Goal: Information Seeking & Learning: Learn about a topic

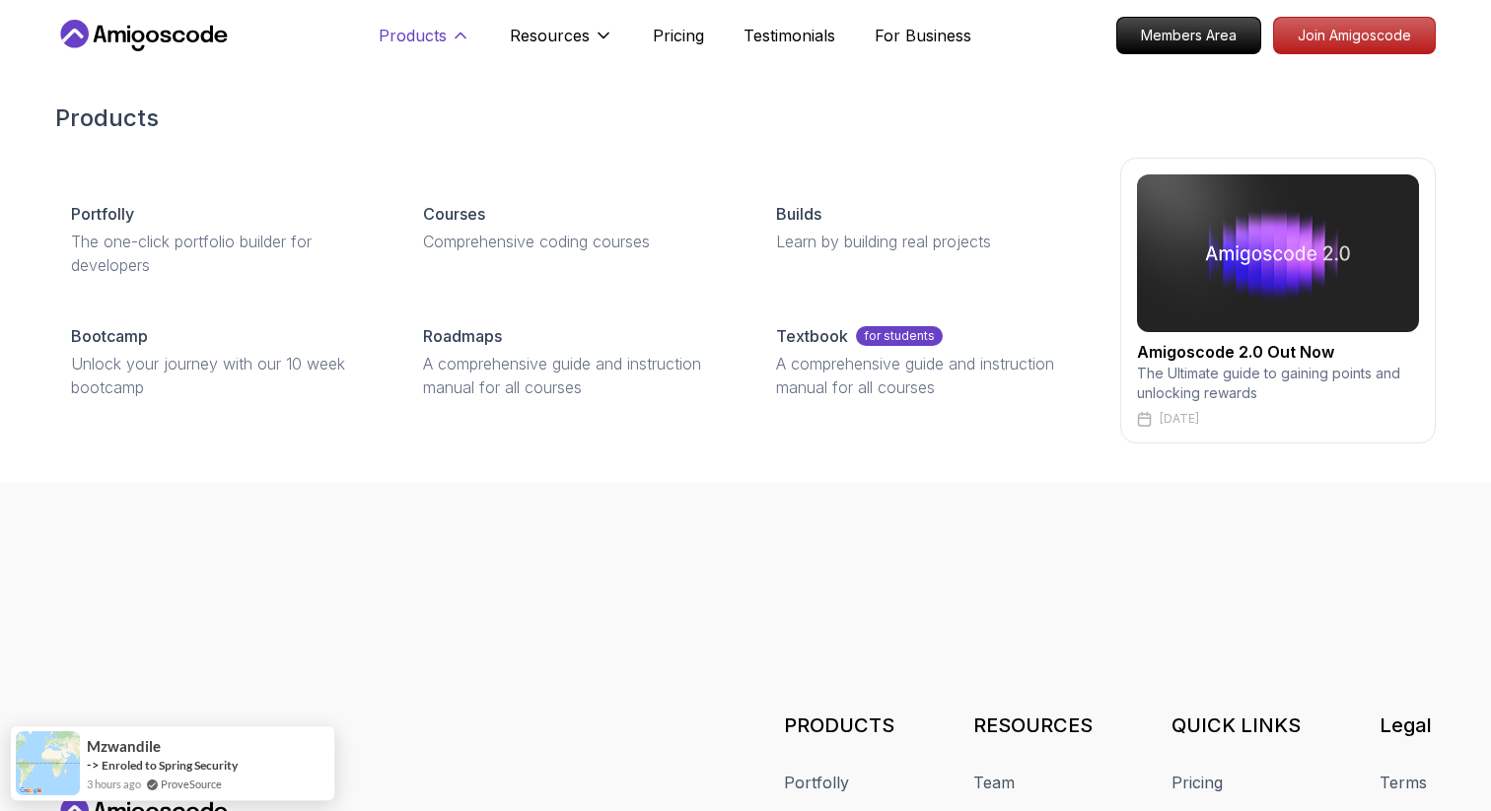
click at [439, 34] on p "Products" at bounding box center [413, 36] width 68 height 24
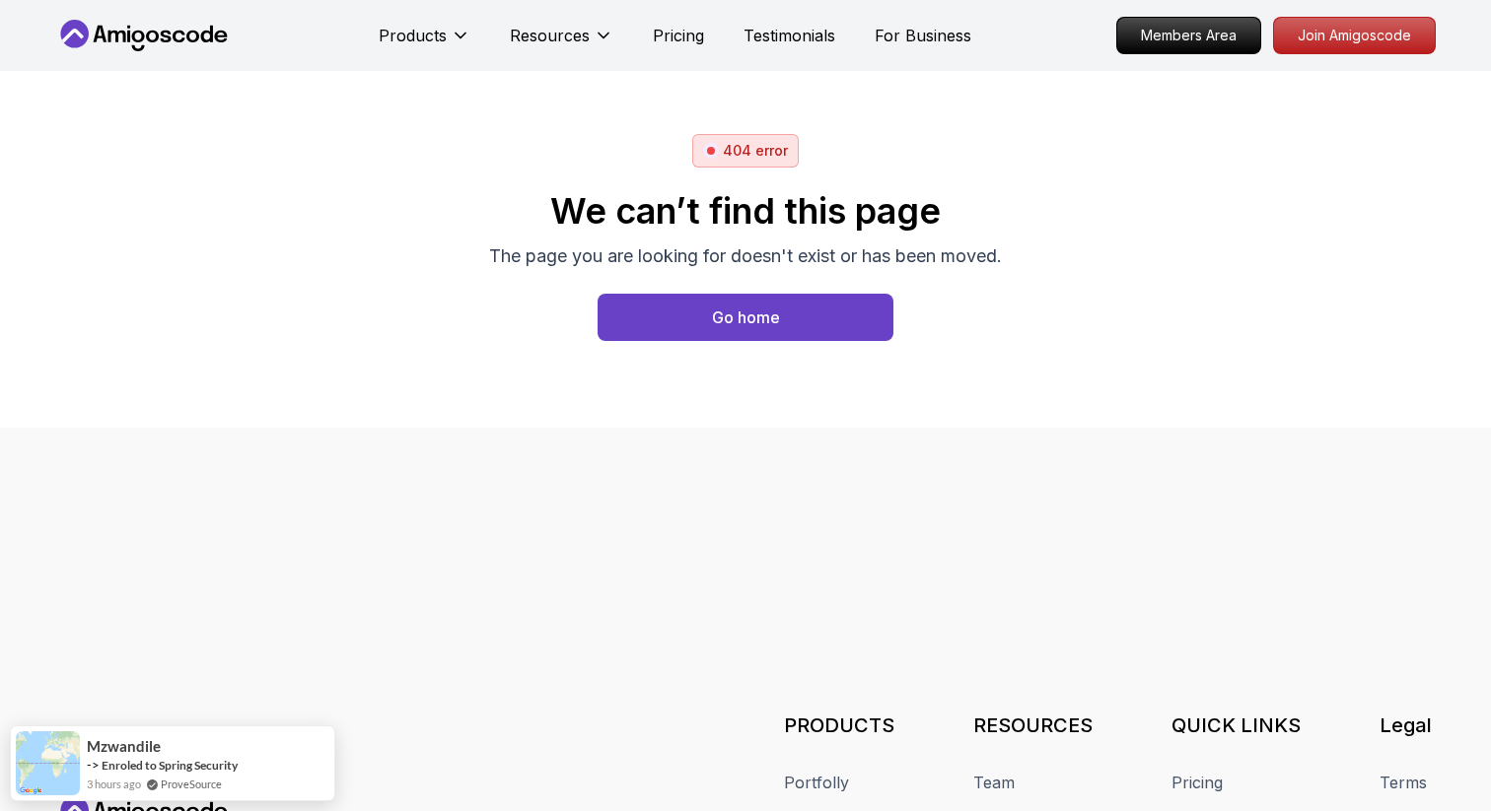
click at [130, 41] on icon at bounding box center [143, 36] width 177 height 32
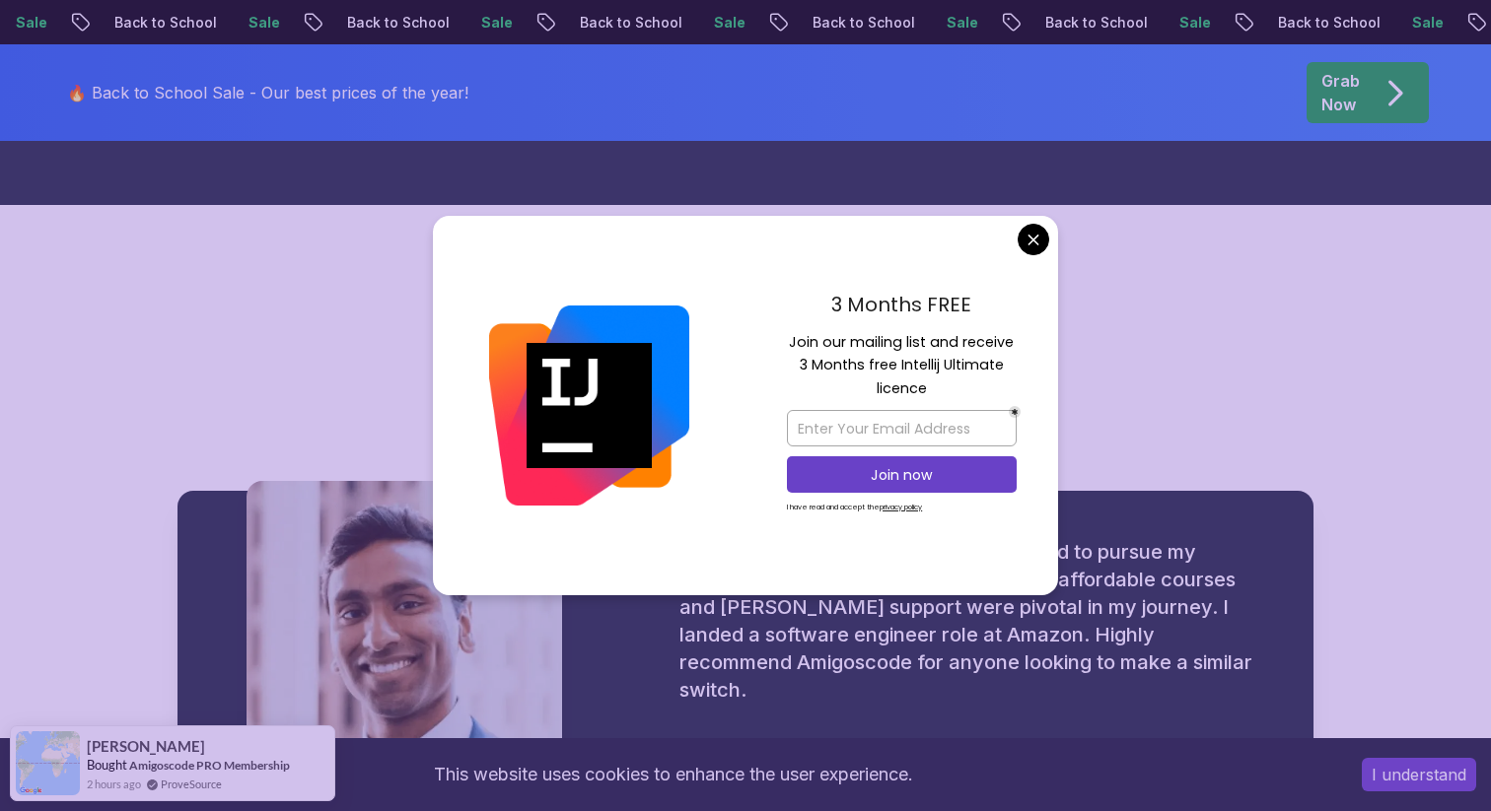
scroll to position [2200, 0]
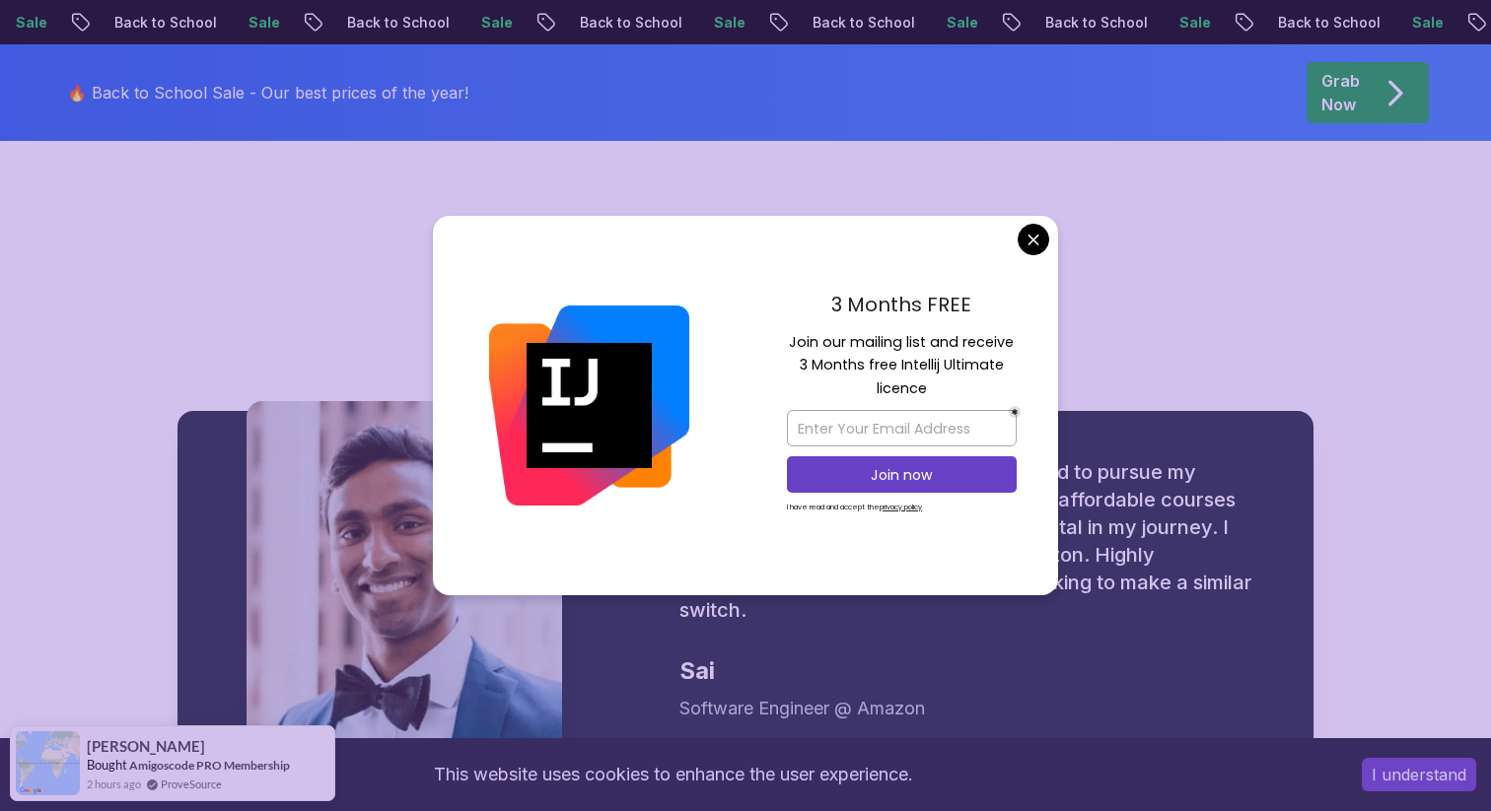
click at [1009, 258] on div "3 Months FREE Join our mailing list and receive 3 Months free Intellij Ultimate…" at bounding box center [901, 406] width 313 height 381
click at [1019, 254] on div "3 Months FREE Join our mailing list and receive 3 Months free Intellij Ultimate…" at bounding box center [901, 406] width 313 height 381
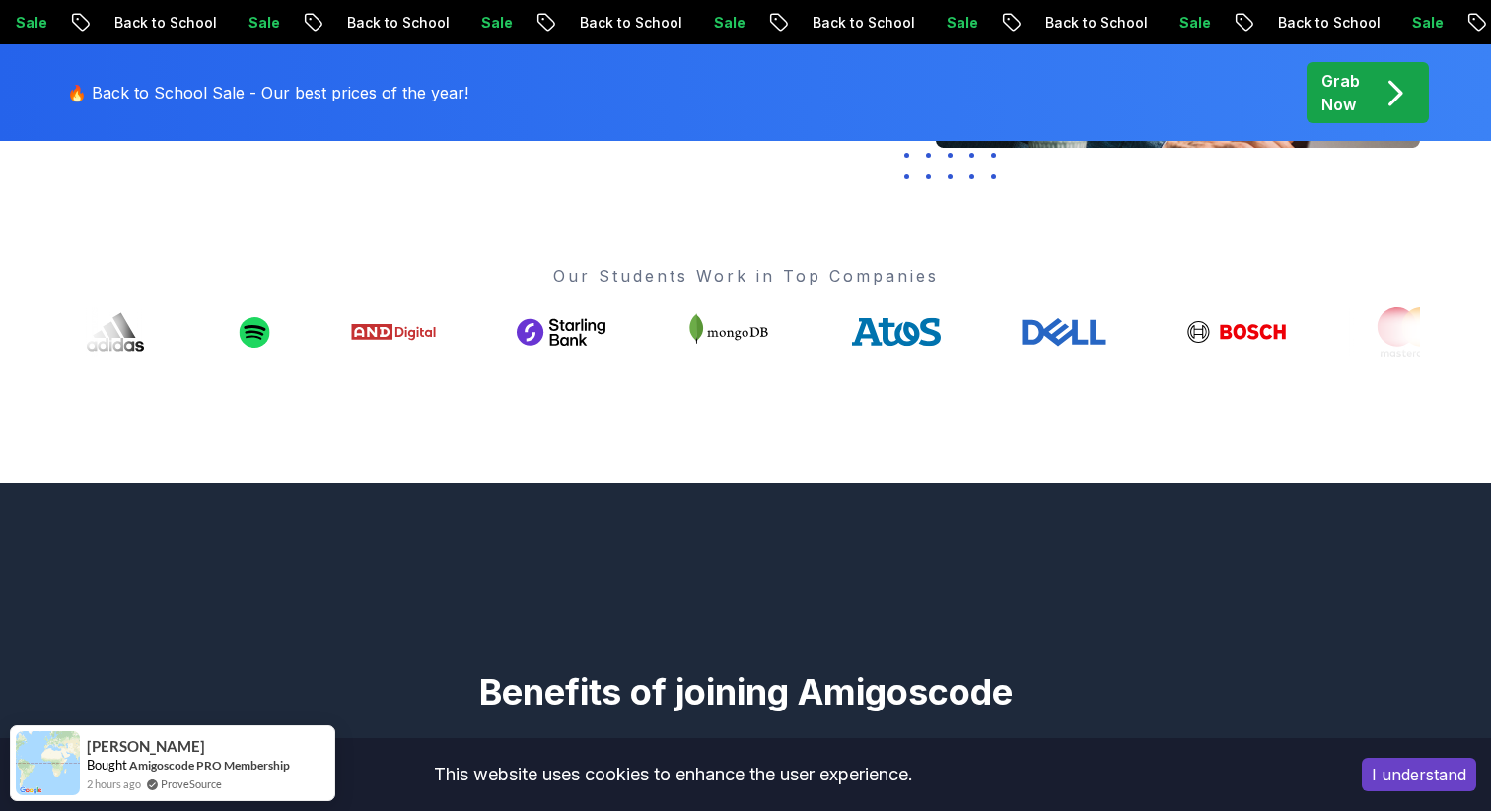
scroll to position [0, 0]
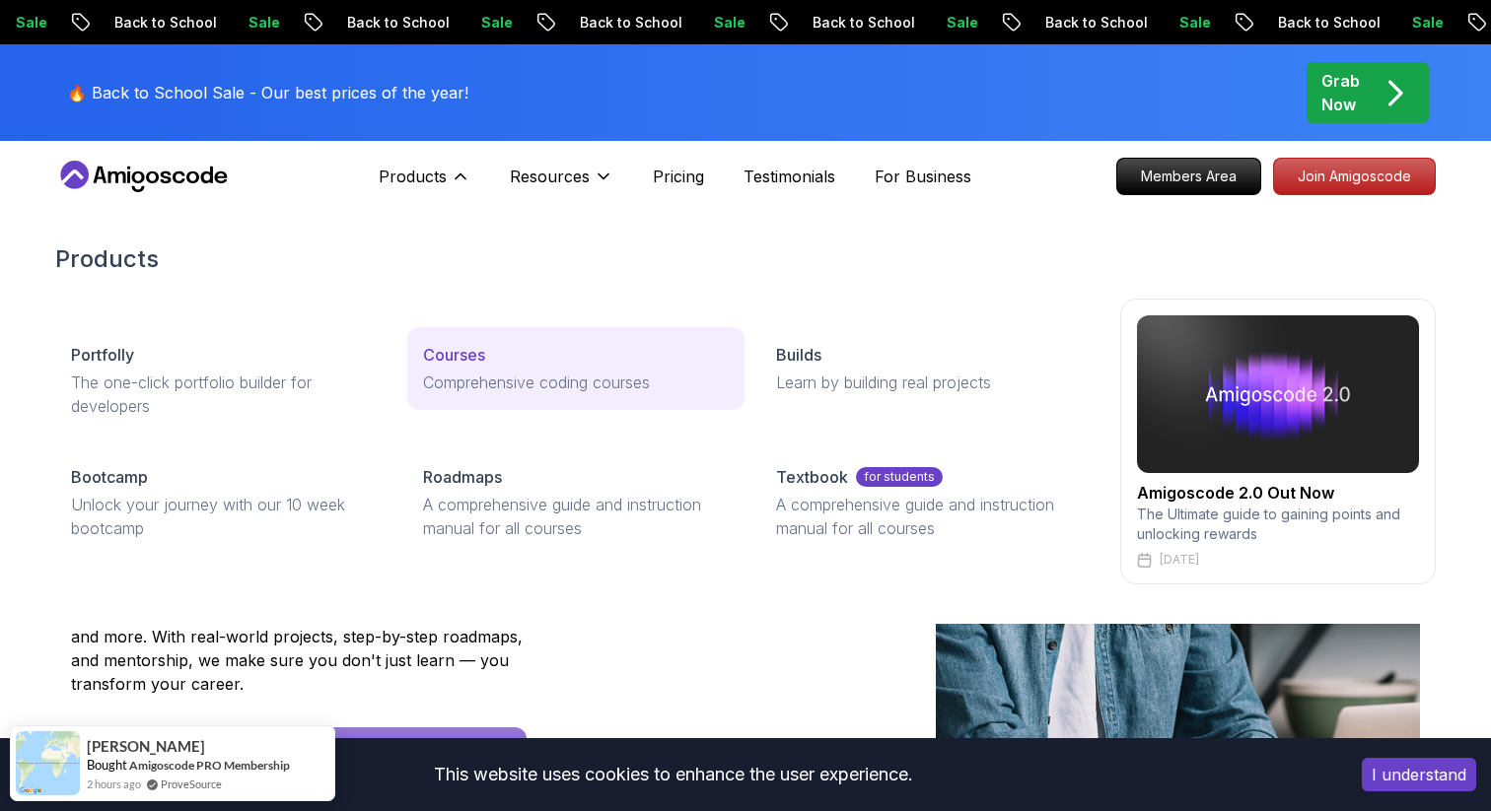
click at [440, 349] on p "Courses" at bounding box center [454, 355] width 62 height 24
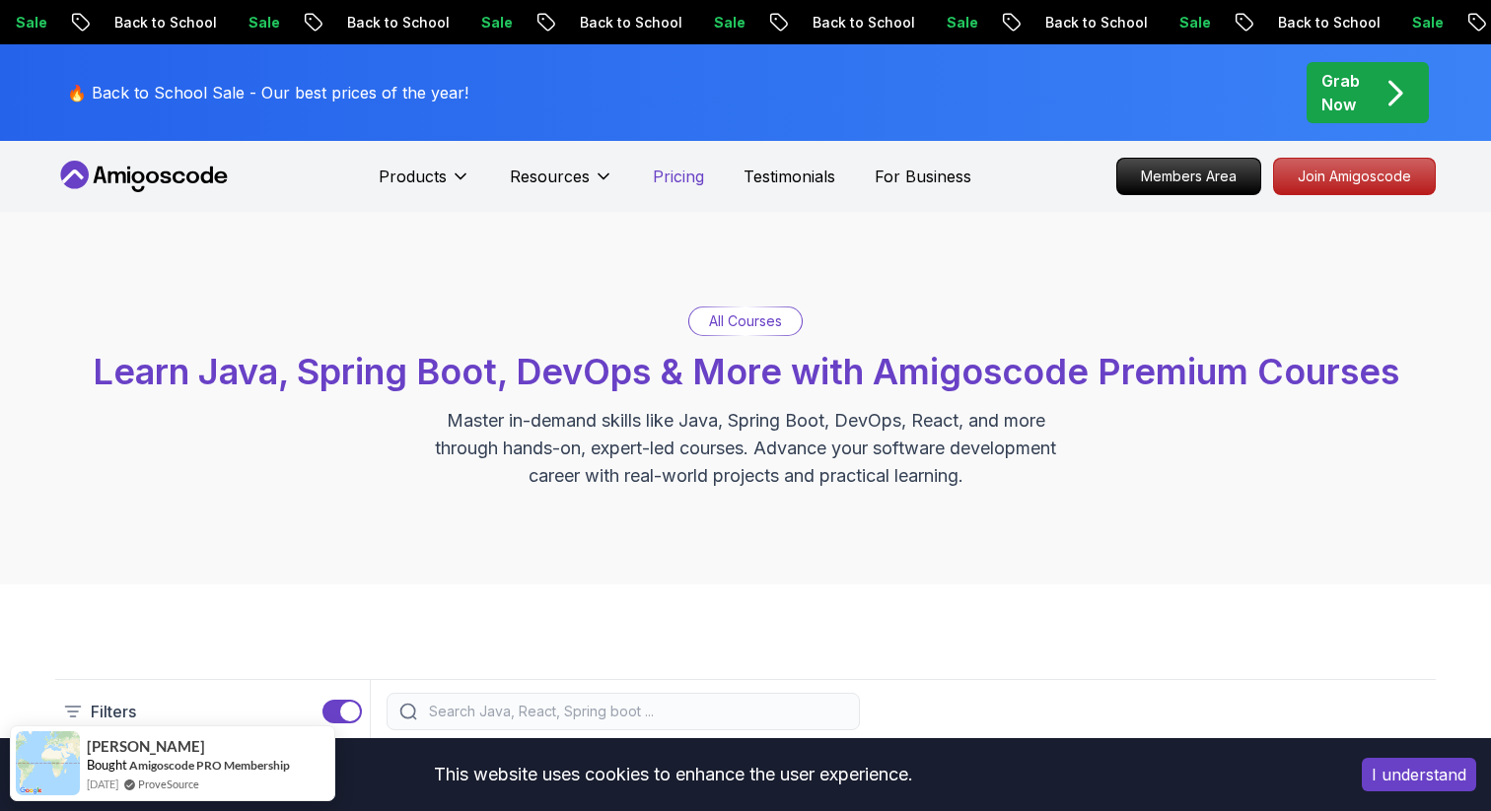
click at [678, 184] on p "Pricing" at bounding box center [678, 177] width 51 height 24
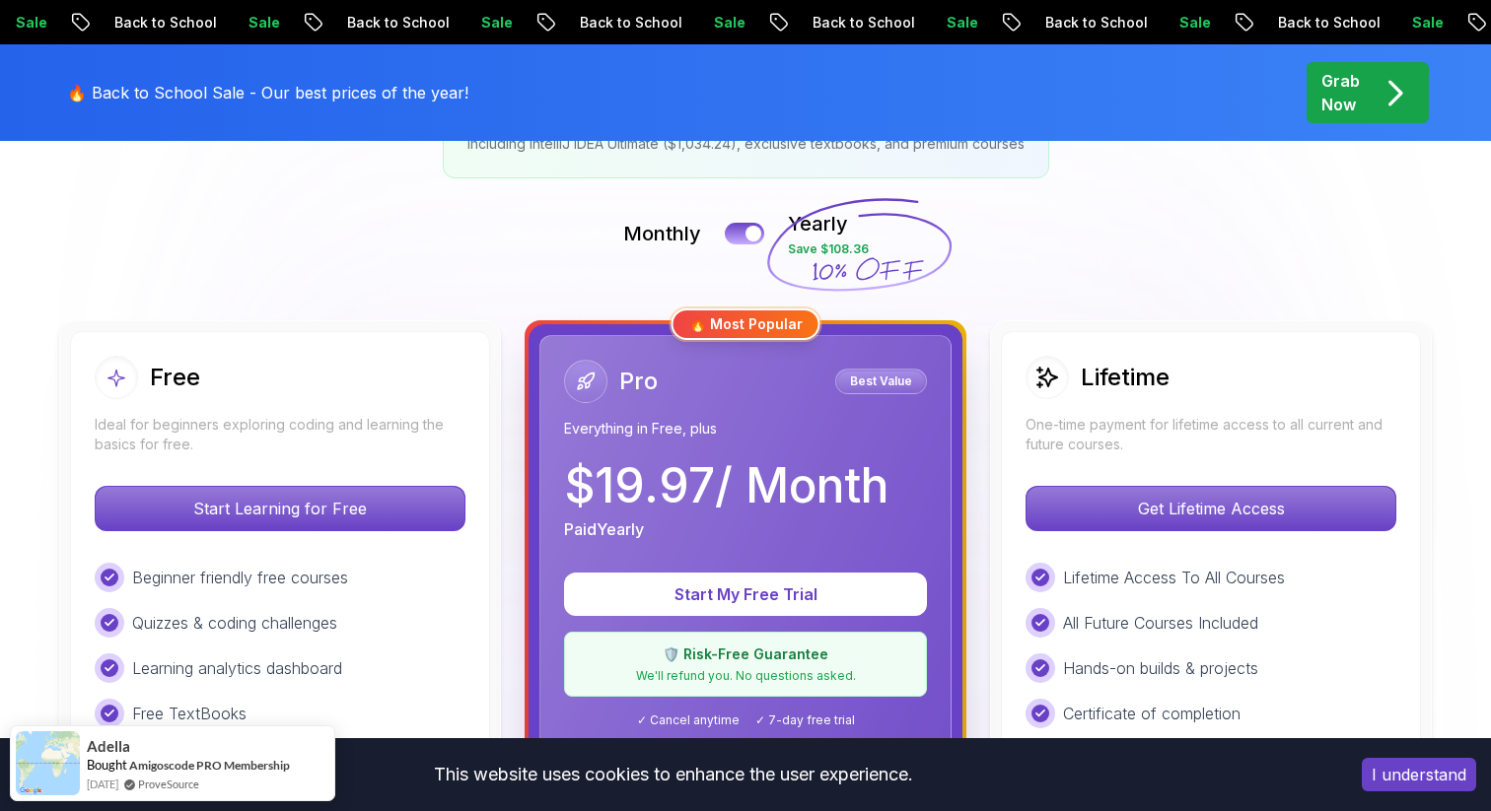
scroll to position [415, 0]
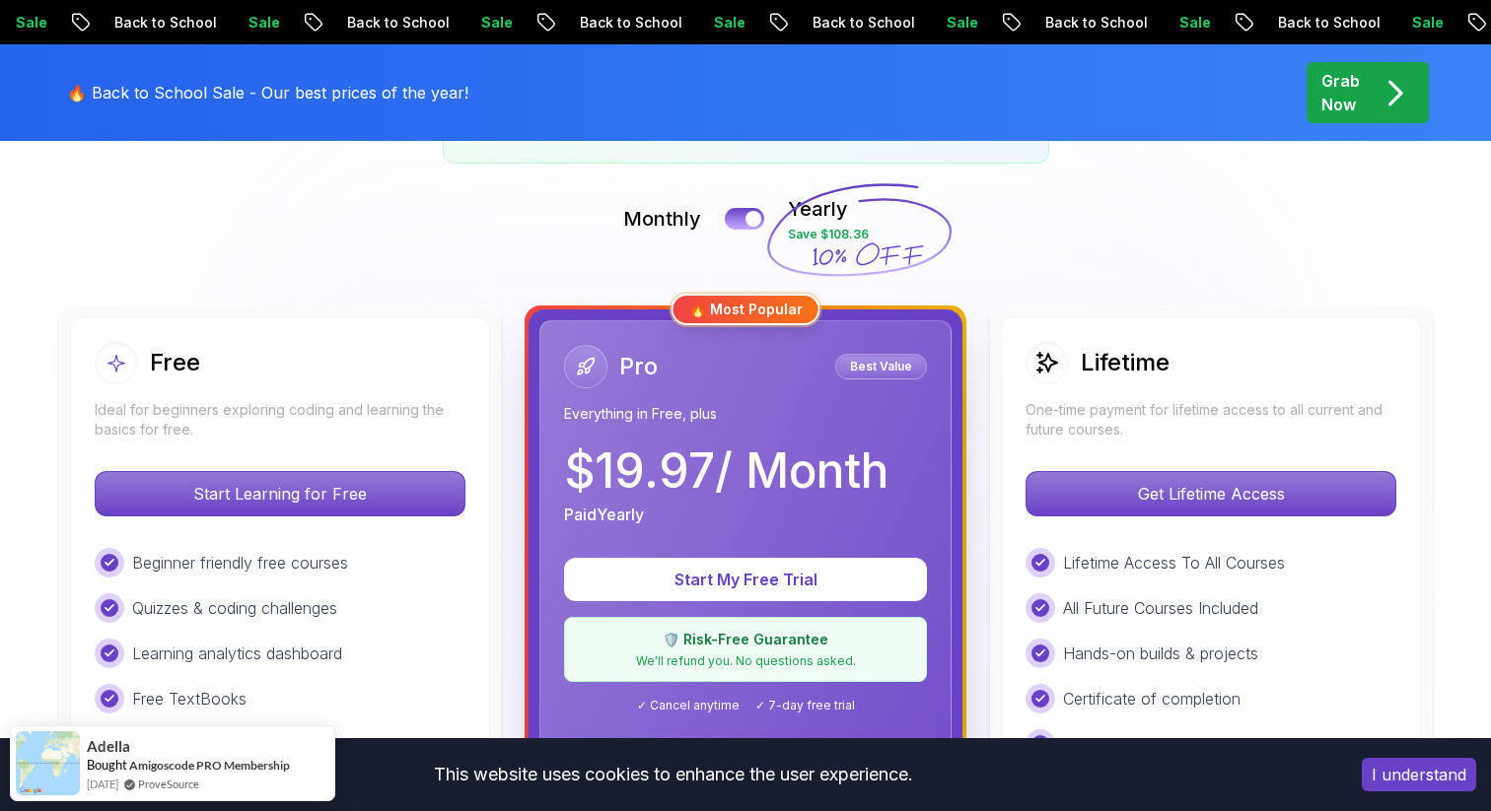
click at [743, 233] on div "Monthly Yearly Save $108.36" at bounding box center [745, 218] width 1380 height 47
click at [750, 219] on div at bounding box center [753, 219] width 17 height 17
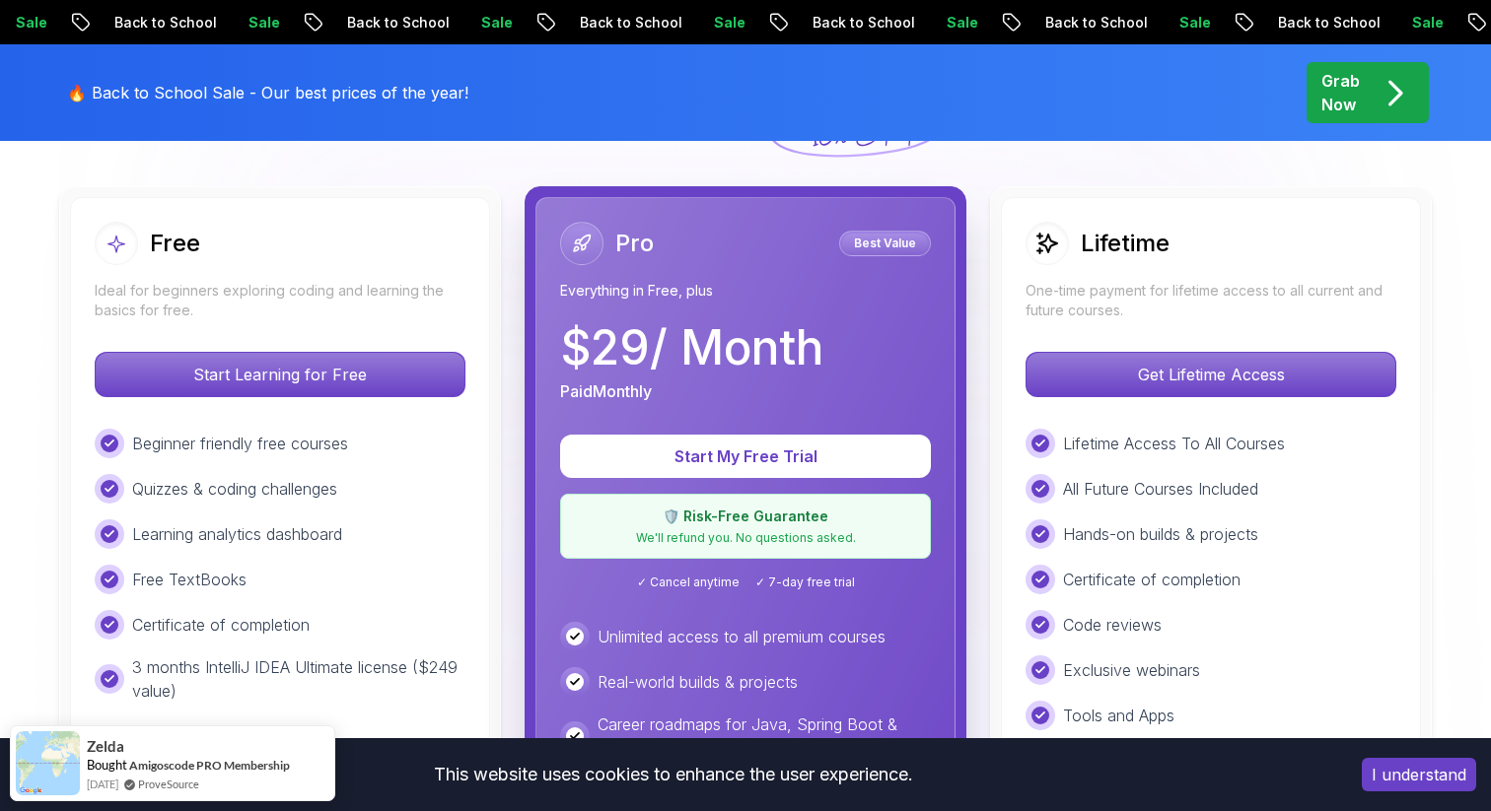
scroll to position [0, 0]
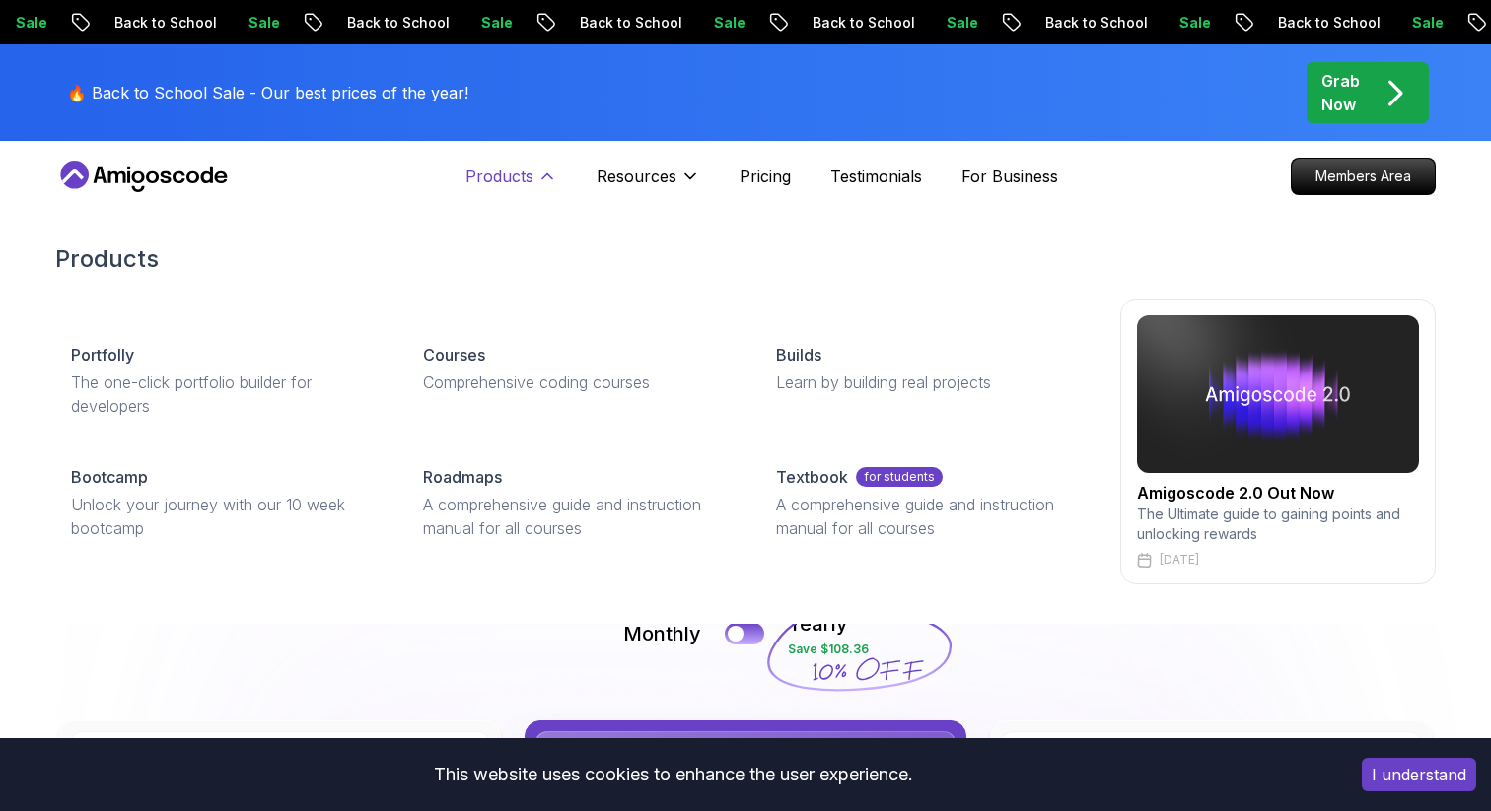
click at [512, 175] on p "Products" at bounding box center [499, 177] width 68 height 24
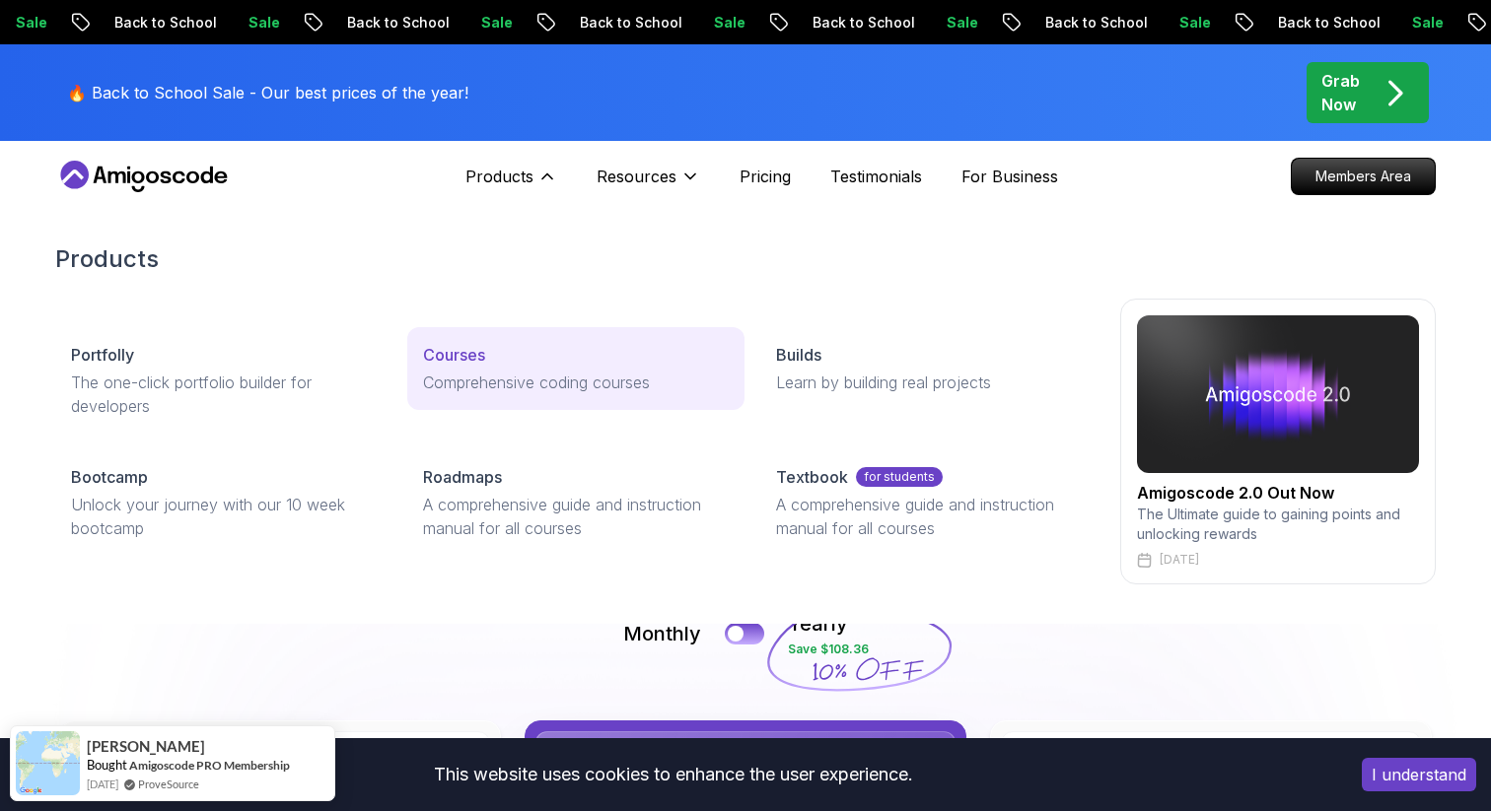
click at [452, 371] on p "Comprehensive coding courses" at bounding box center [575, 383] width 305 height 24
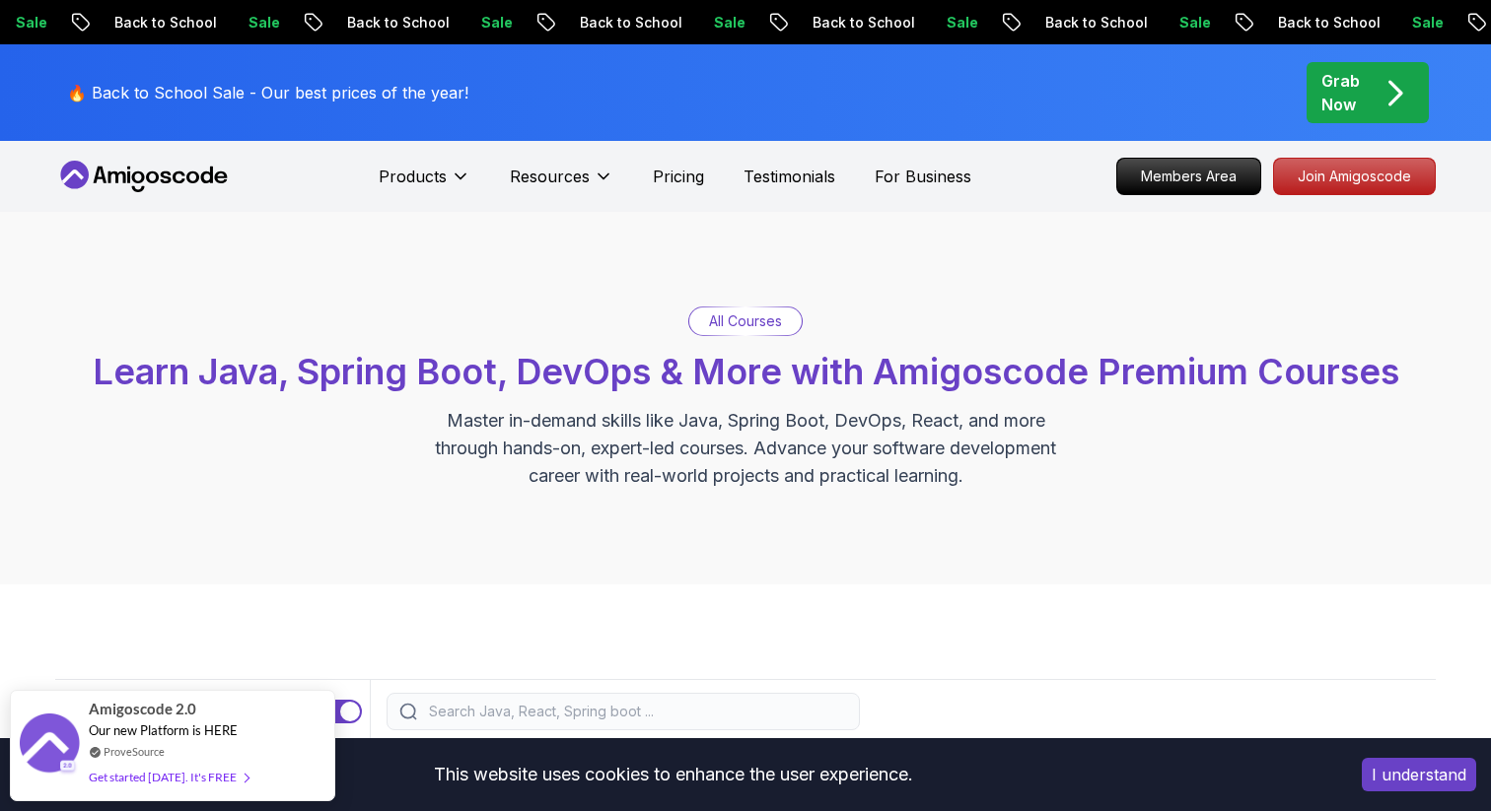
click at [526, 704] on input "search" at bounding box center [636, 712] width 422 height 20
type input "java"
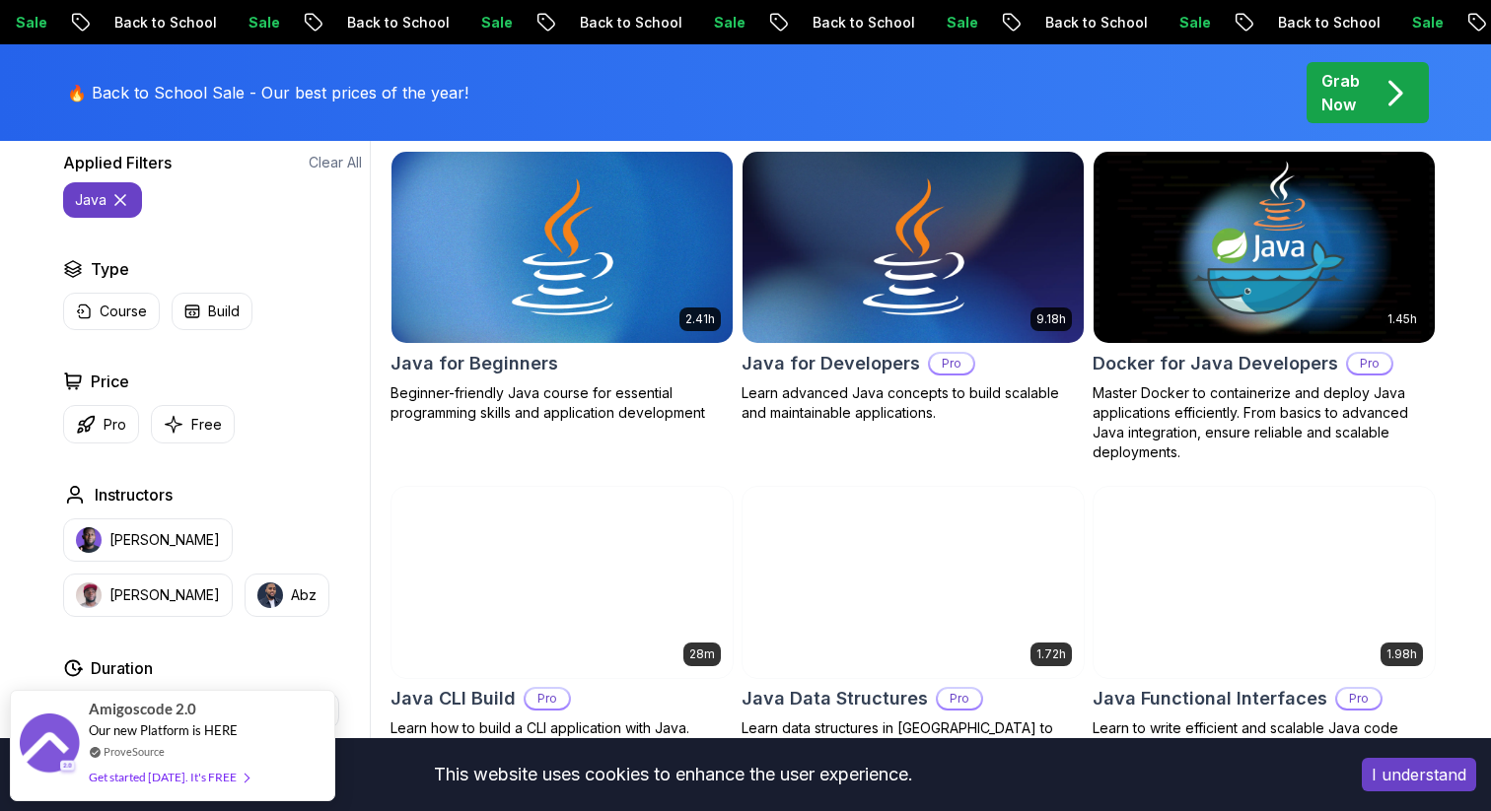
scroll to position [608, 0]
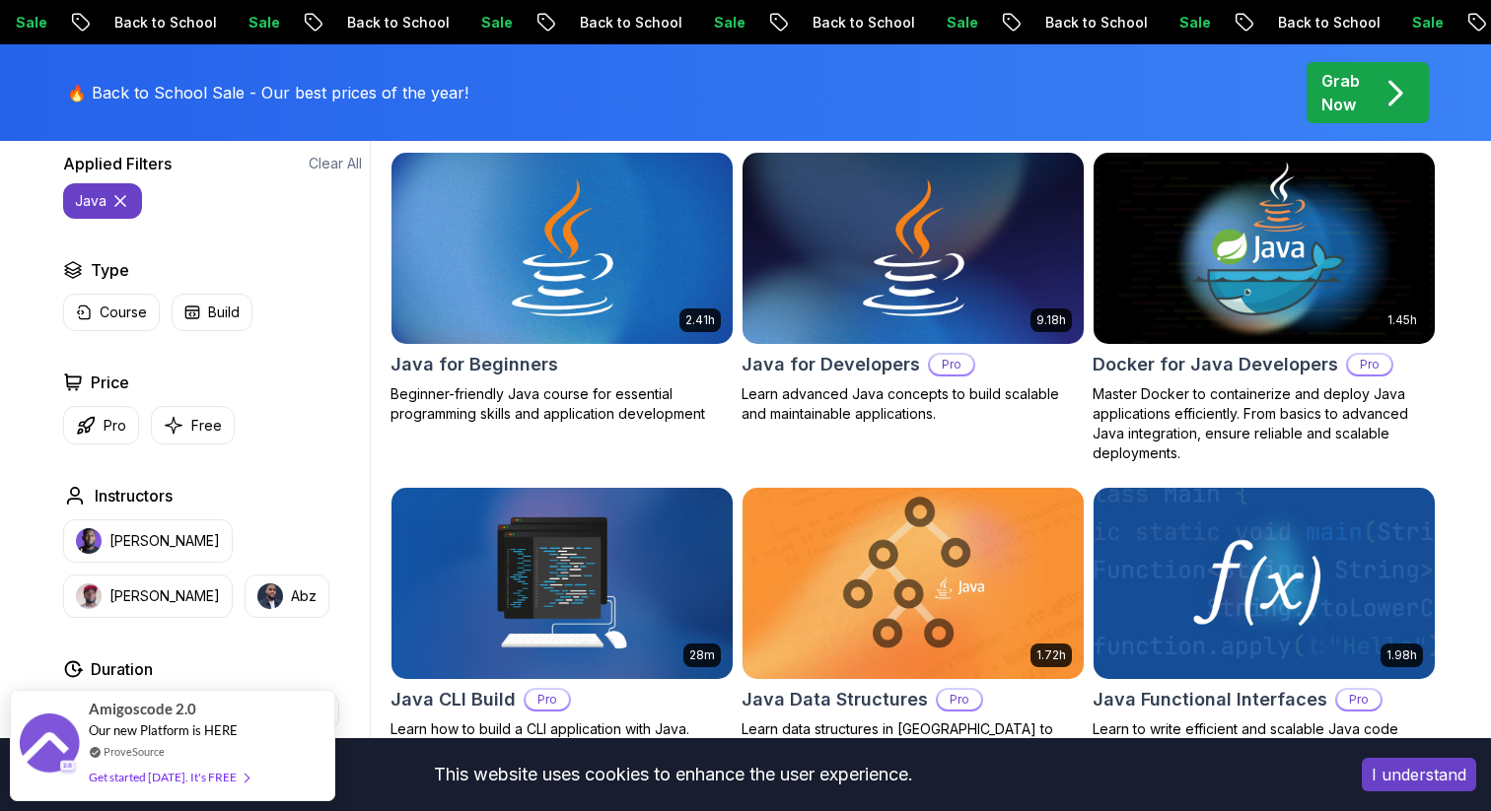
click at [1440, 798] on div "I understand" at bounding box center [1419, 774] width 144 height 63
click at [1440, 774] on button "I understand" at bounding box center [1419, 775] width 114 height 34
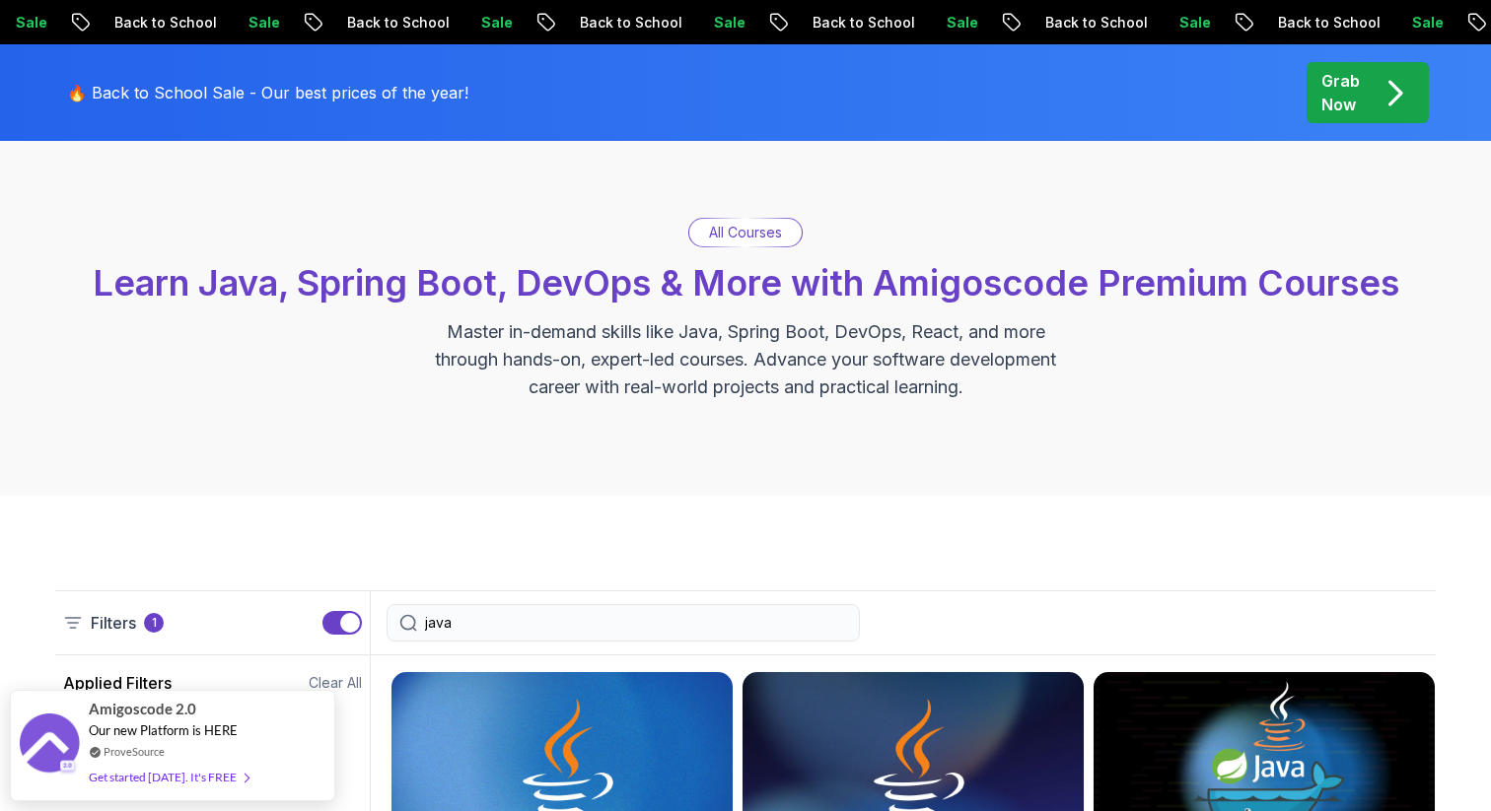
scroll to position [55, 0]
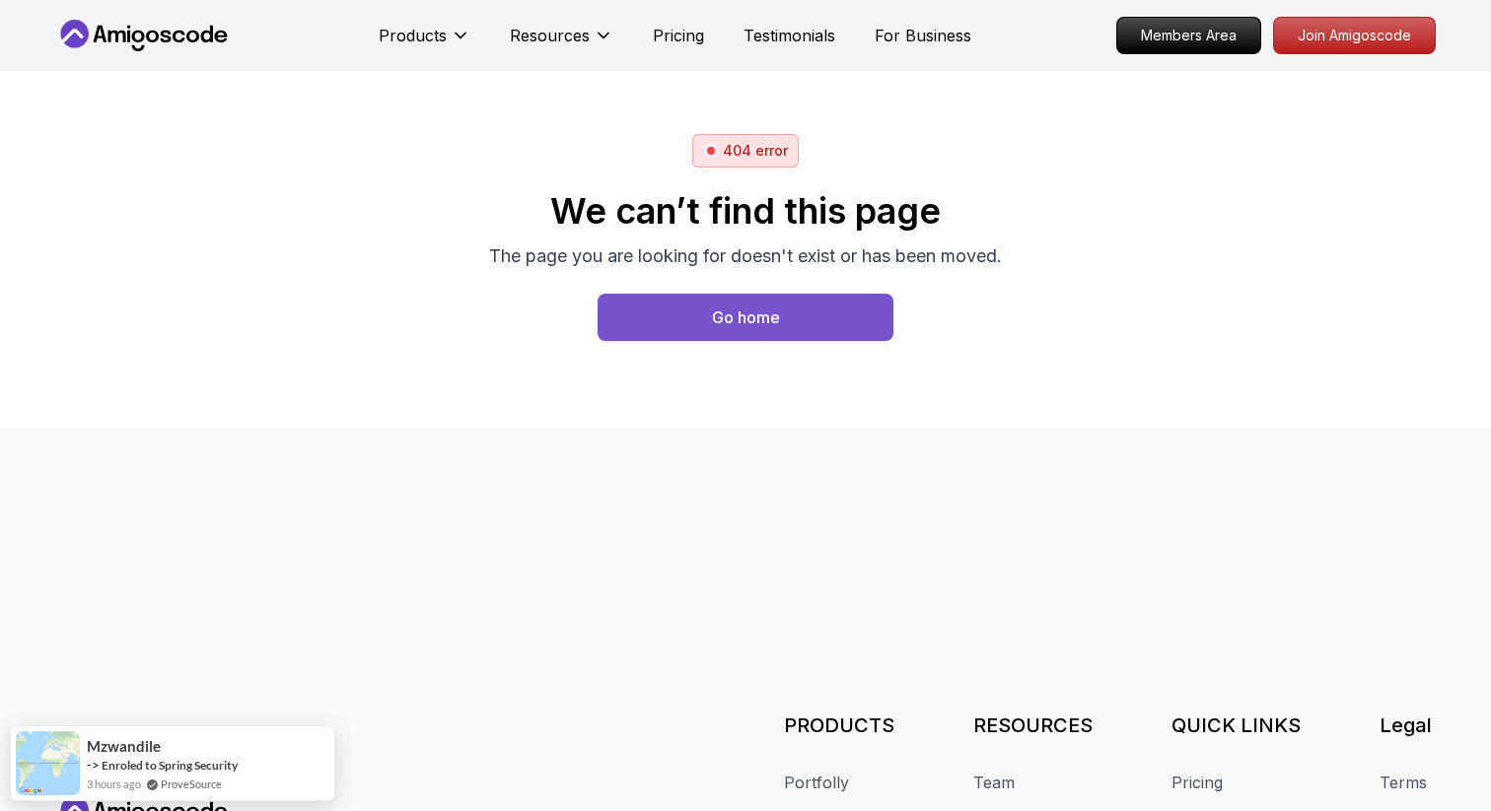
click at [831, 323] on button "Go home" at bounding box center [745, 317] width 296 height 47
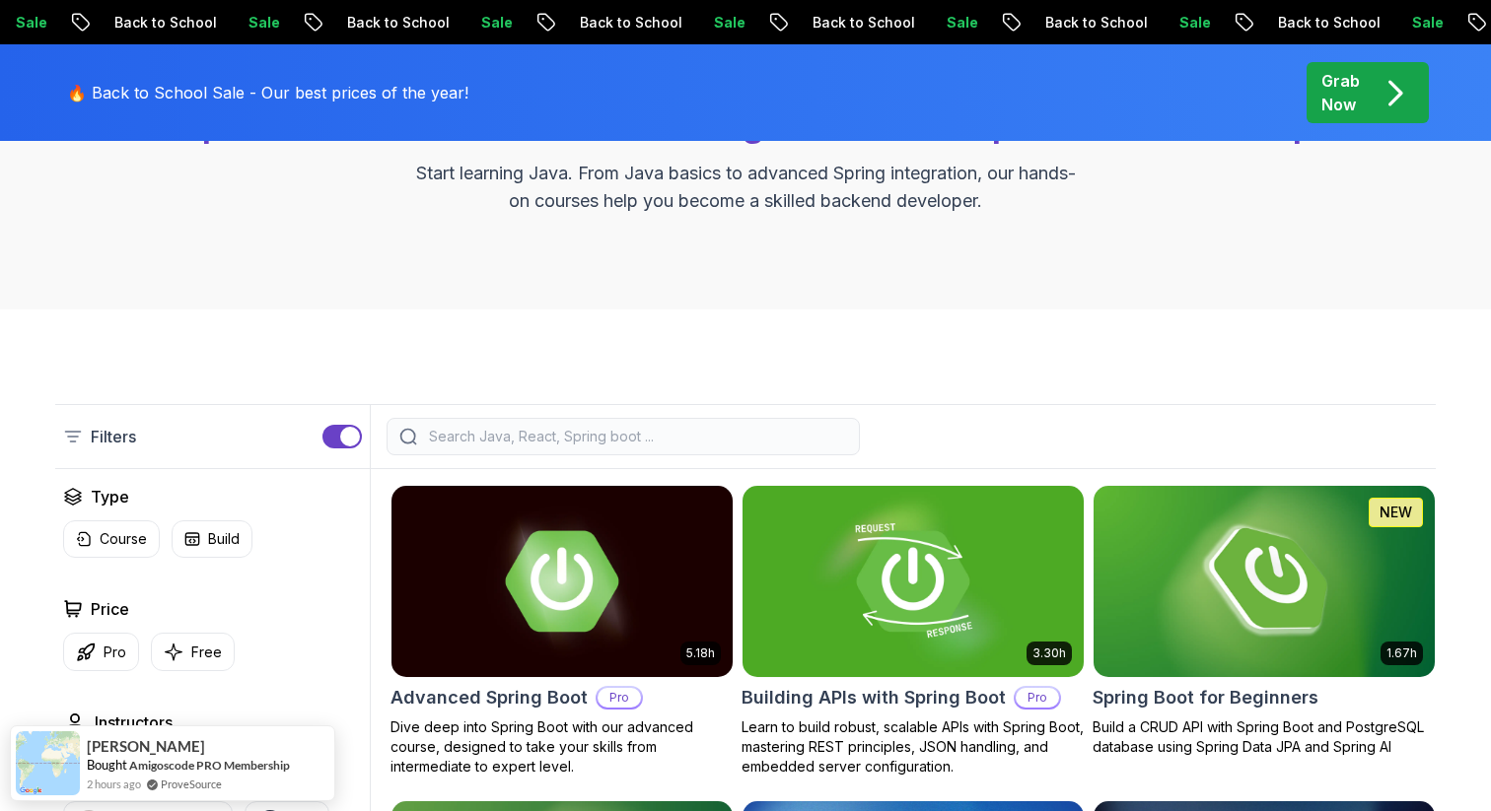
scroll to position [107, 0]
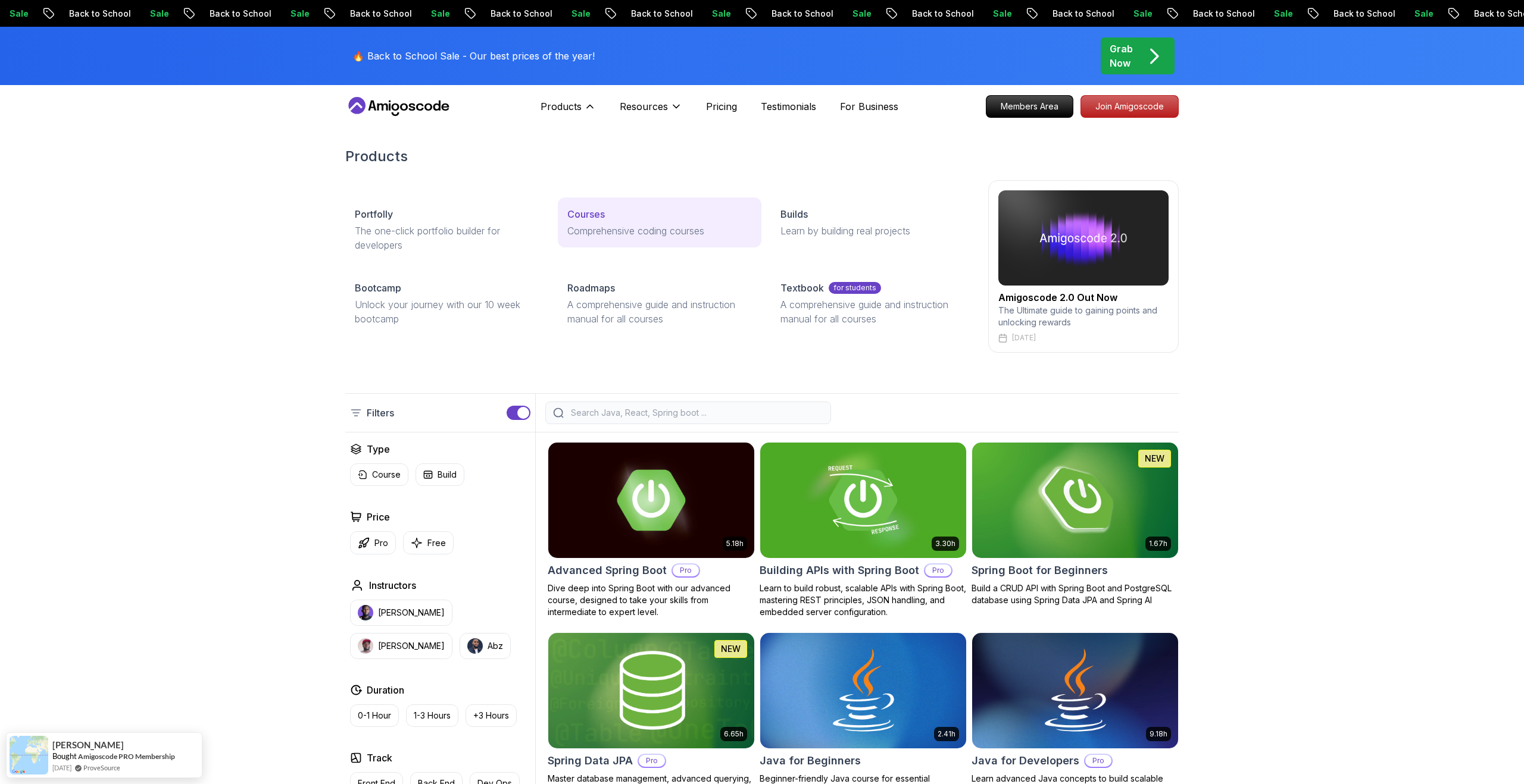
click at [597, 237] on p "Comprehensive coding courses" at bounding box center [659, 231] width 184 height 14
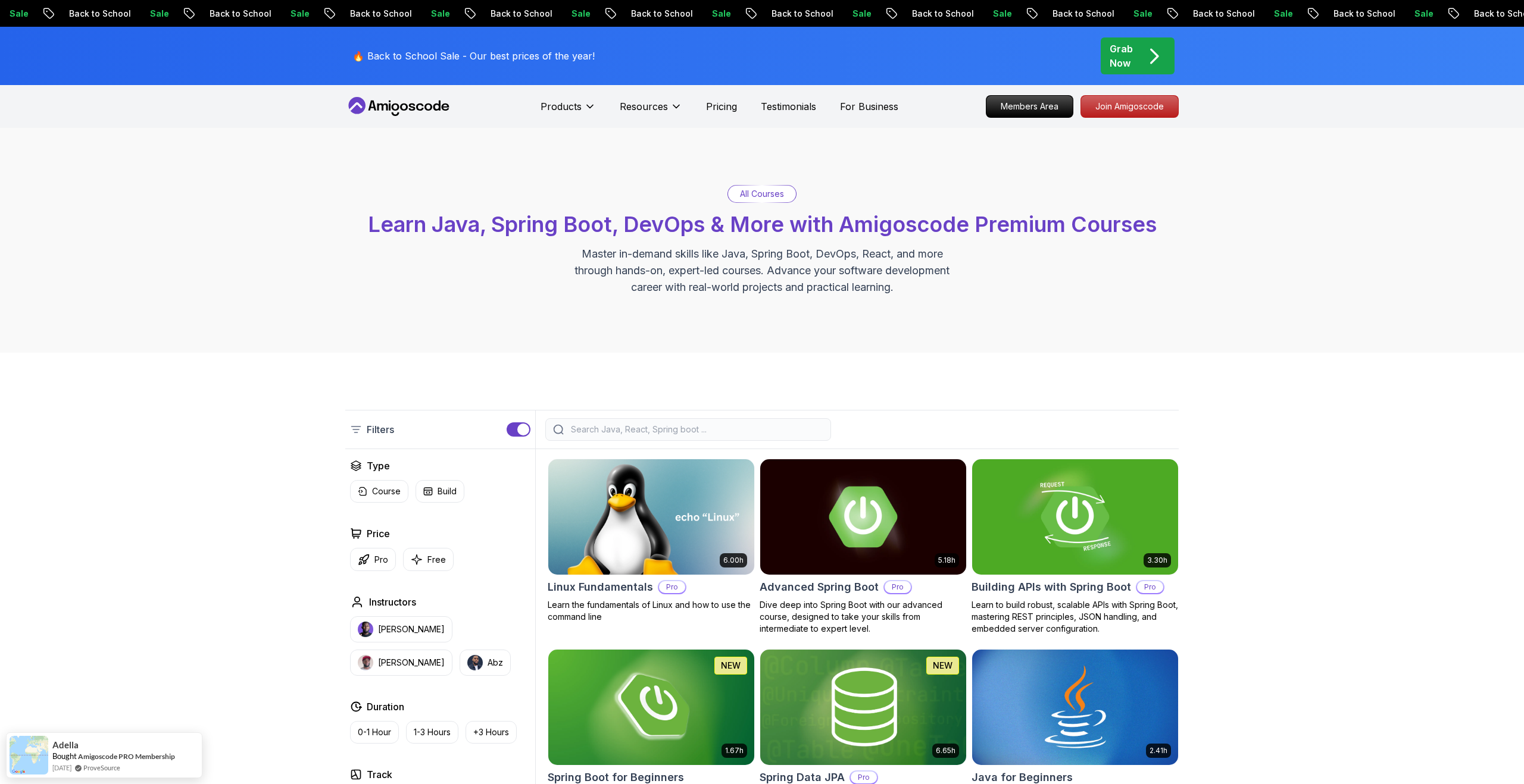
click at [435, 110] on icon at bounding box center [437, 106] width 7 height 10
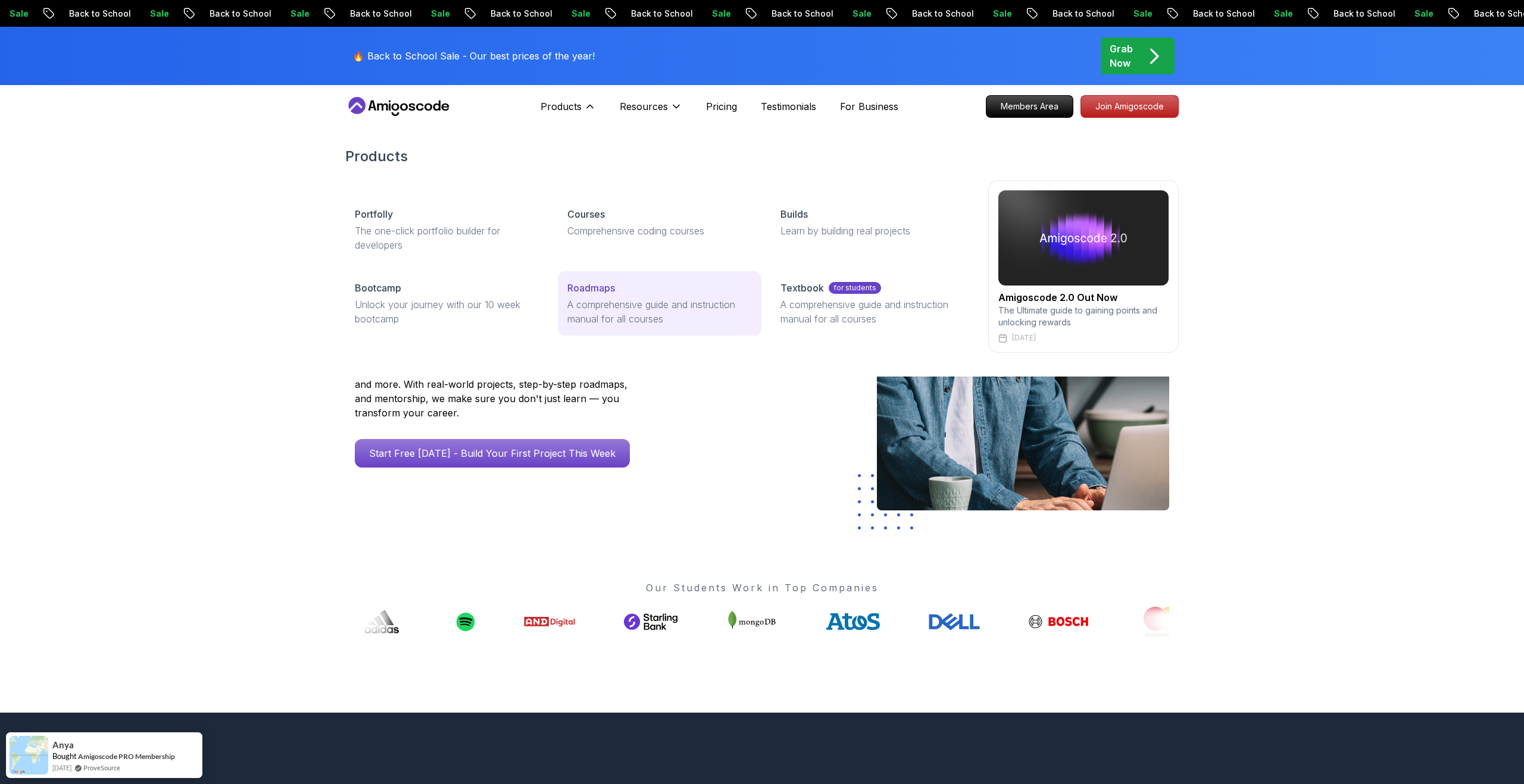
click at [621, 302] on p "A comprehensive guide and instruction manual for all courses" at bounding box center [659, 311] width 184 height 28
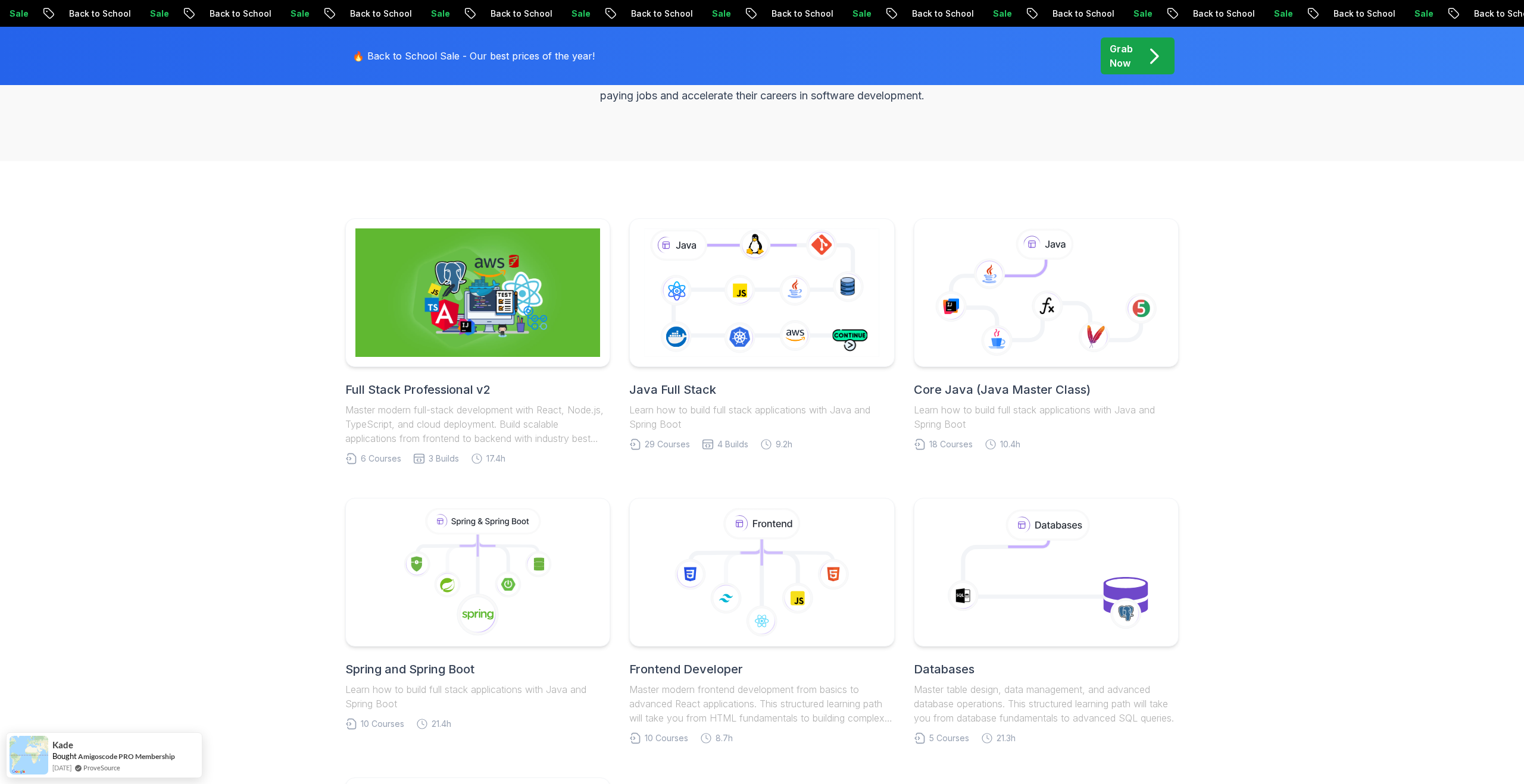
scroll to position [211, 0]
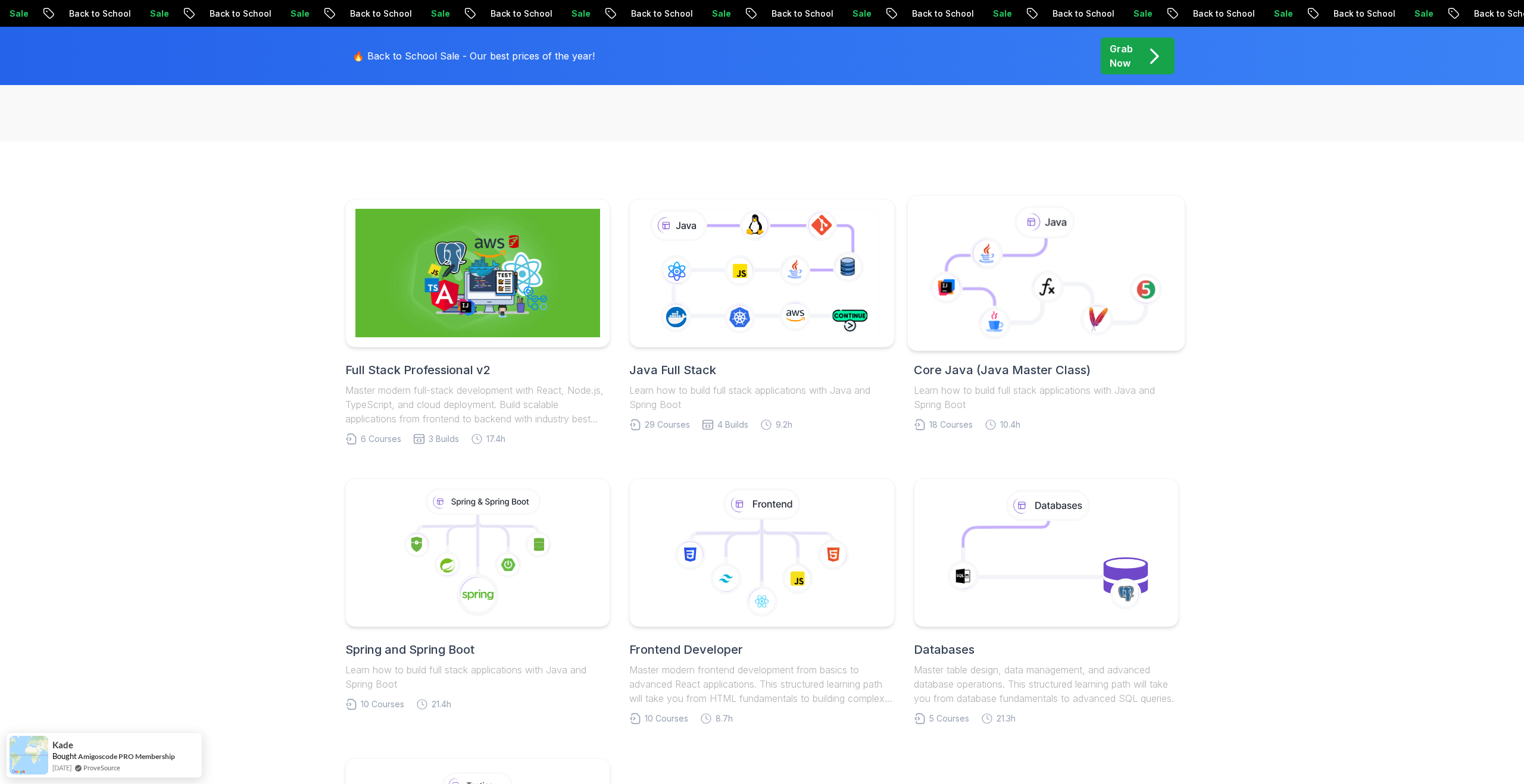
click at [900, 292] on body "Sale Back to School Sale Back to School Sale Back to School Sale Back to School…" at bounding box center [762, 715] width 1524 height 1853
click at [900, 343] on div at bounding box center [1046, 273] width 278 height 156
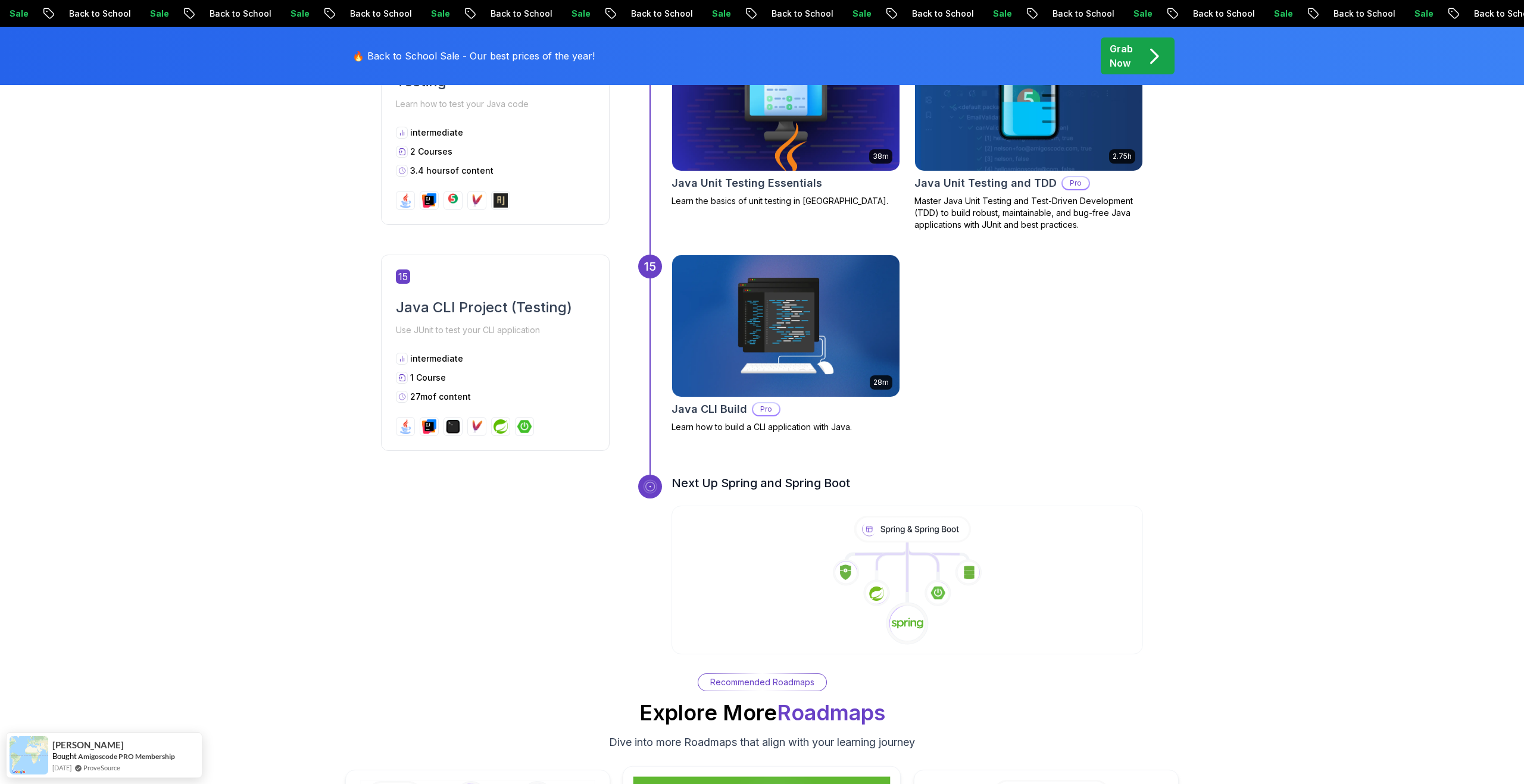
scroll to position [3850, 0]
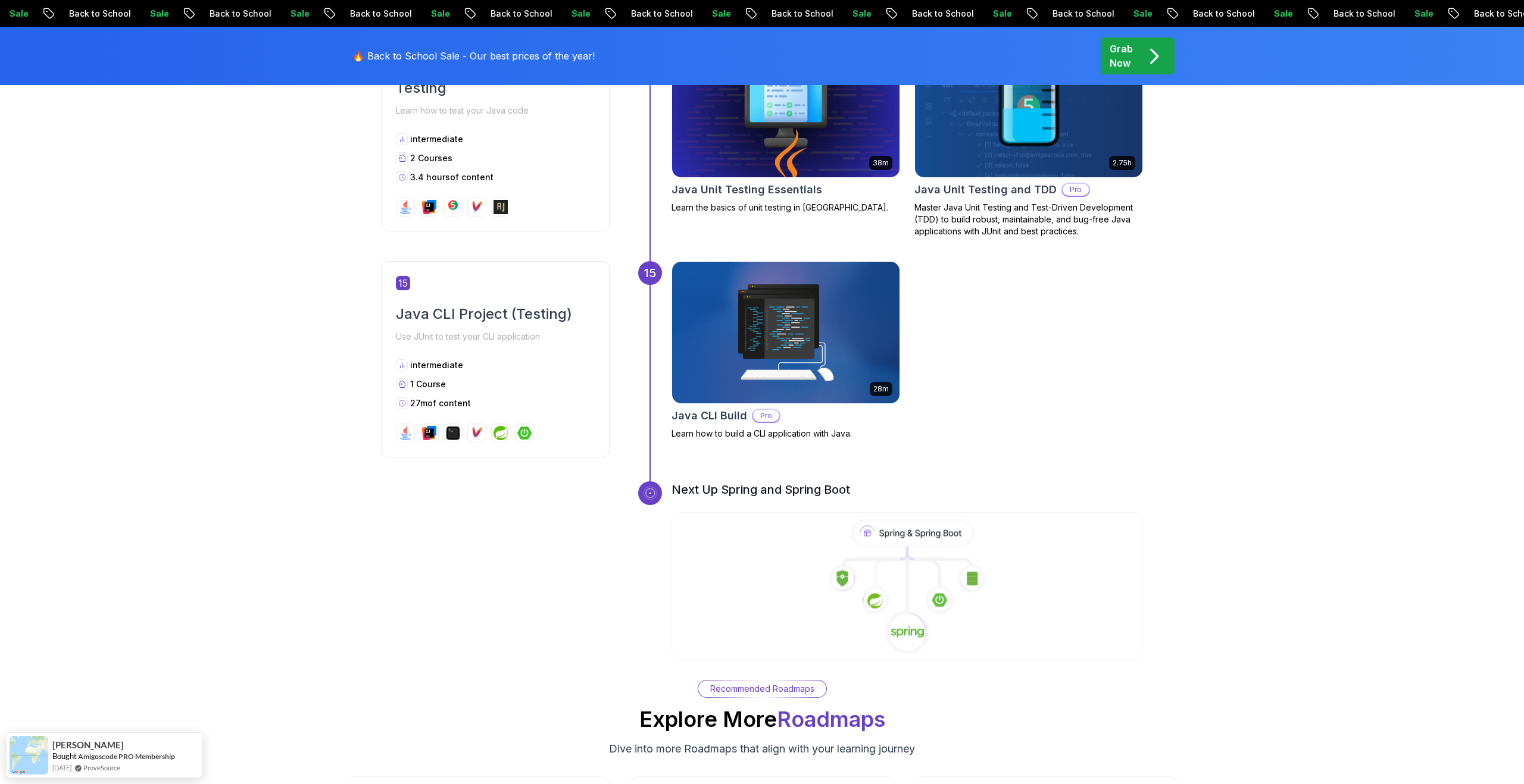
click at [900, 489] on icon at bounding box center [908, 633] width 46 height 46
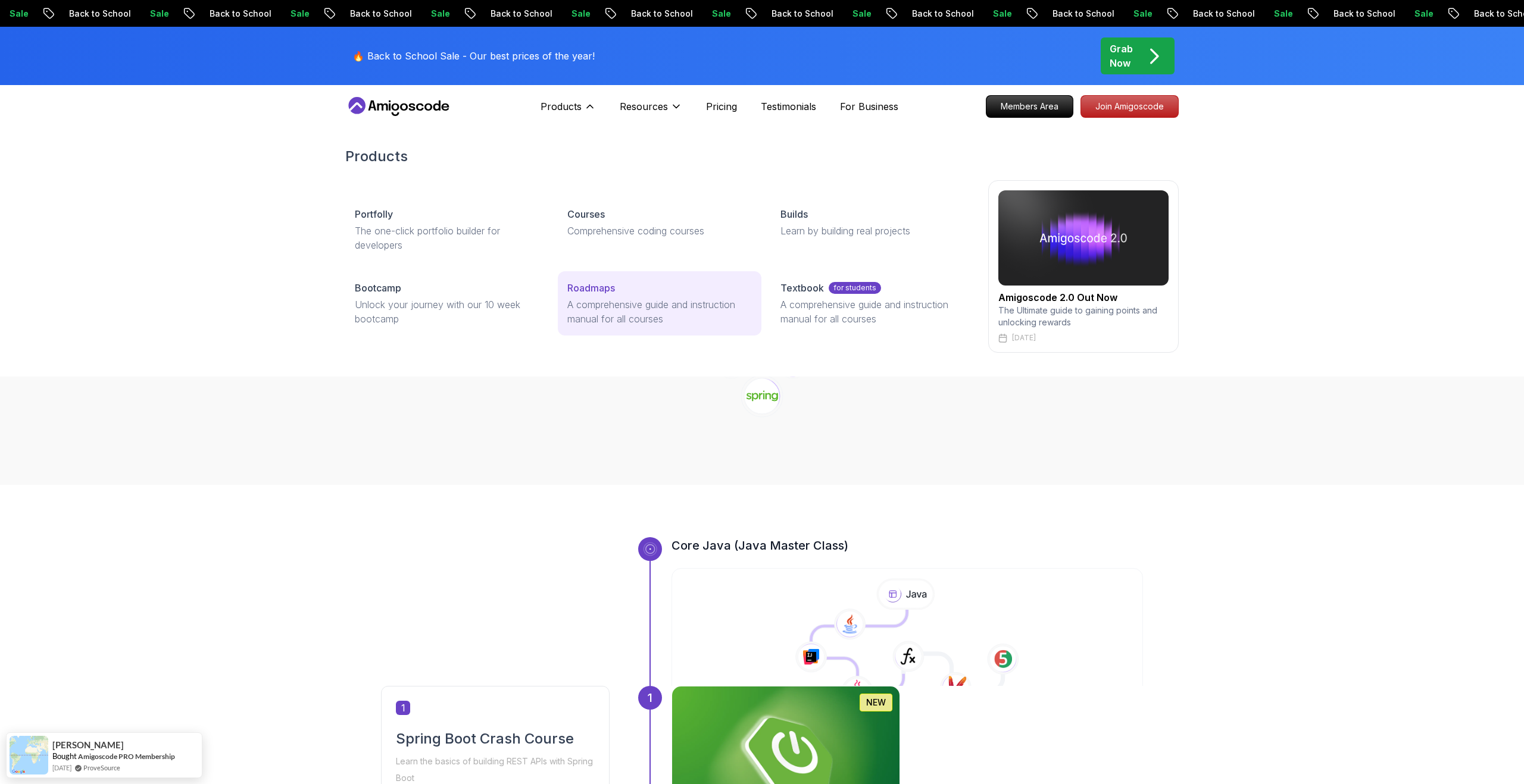
click at [675, 297] on link "Roadmaps A comprehensive guide and instruction manual for all courses" at bounding box center [659, 304] width 203 height 64
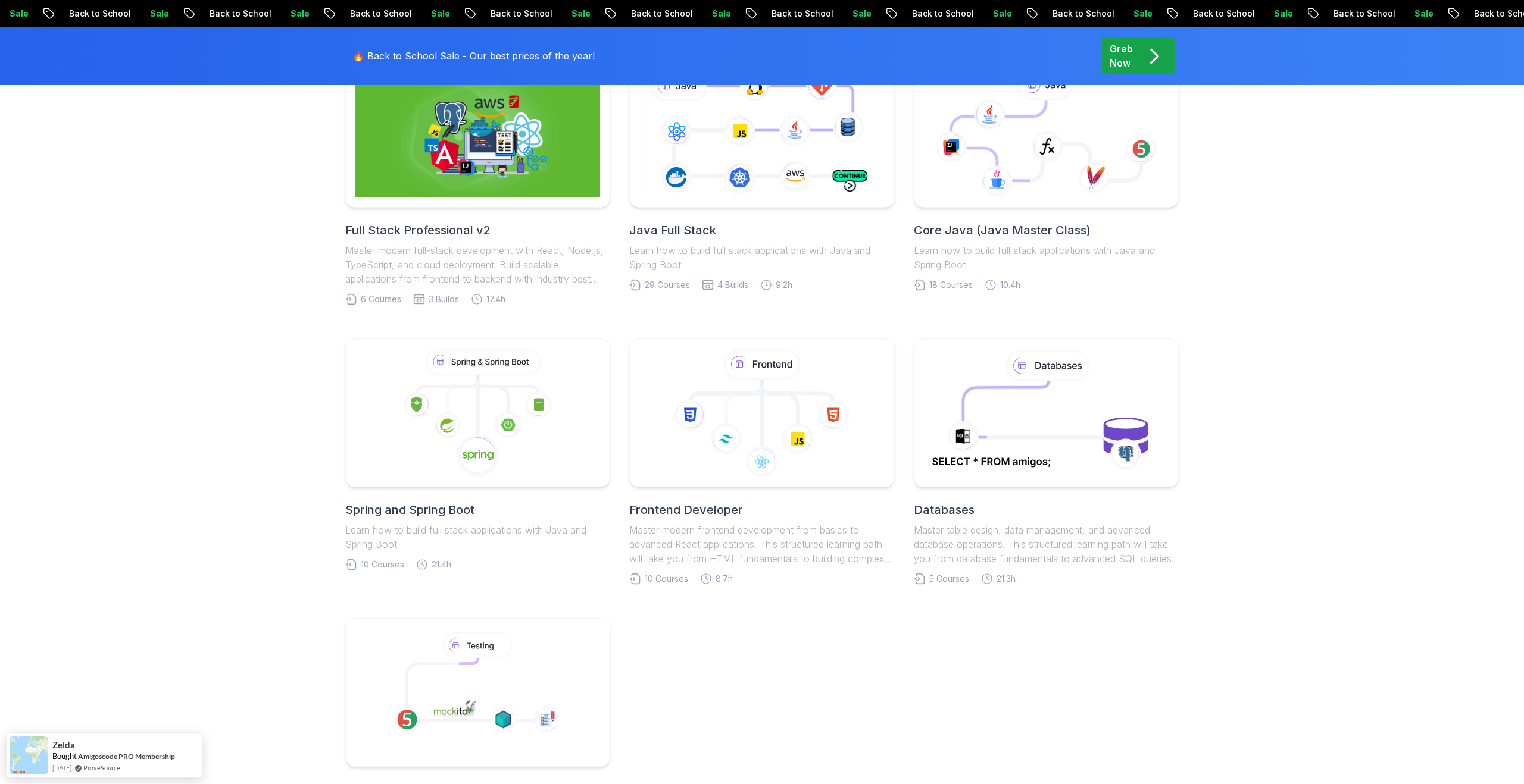
scroll to position [354, 0]
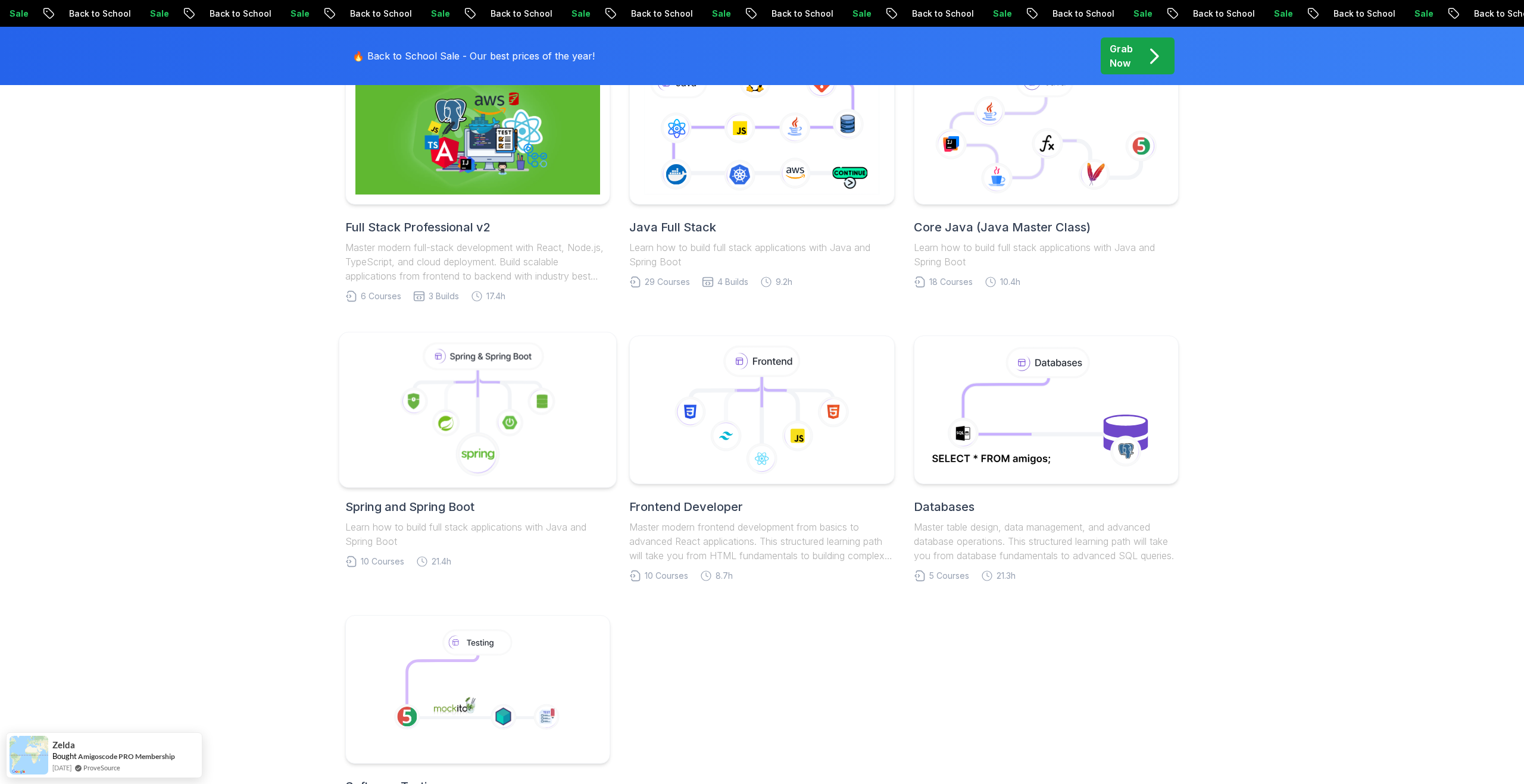
click at [546, 425] on icon at bounding box center [478, 410] width 257 height 135
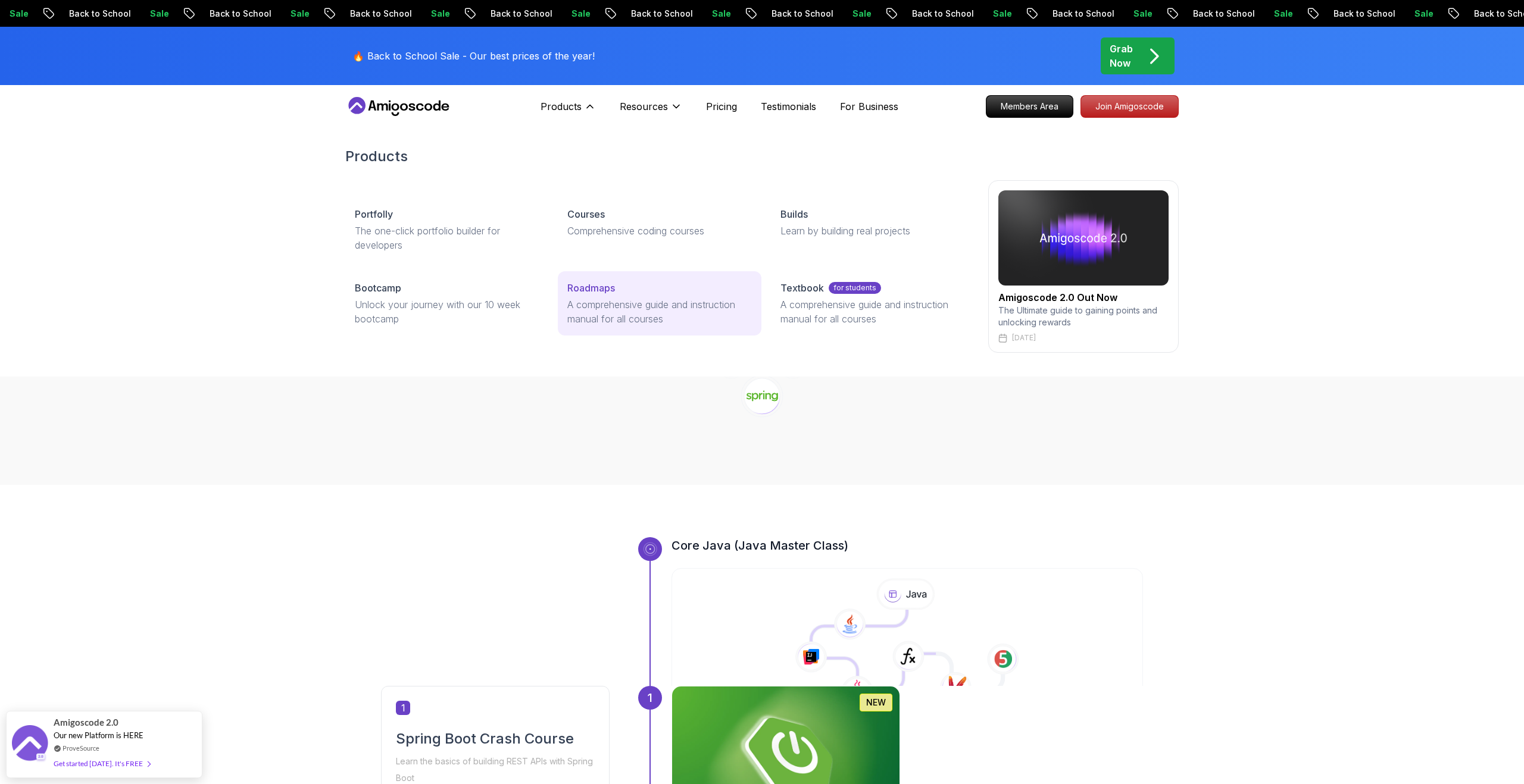
click at [601, 298] on p "A comprehensive guide and instruction manual for all courses" at bounding box center [659, 311] width 184 height 28
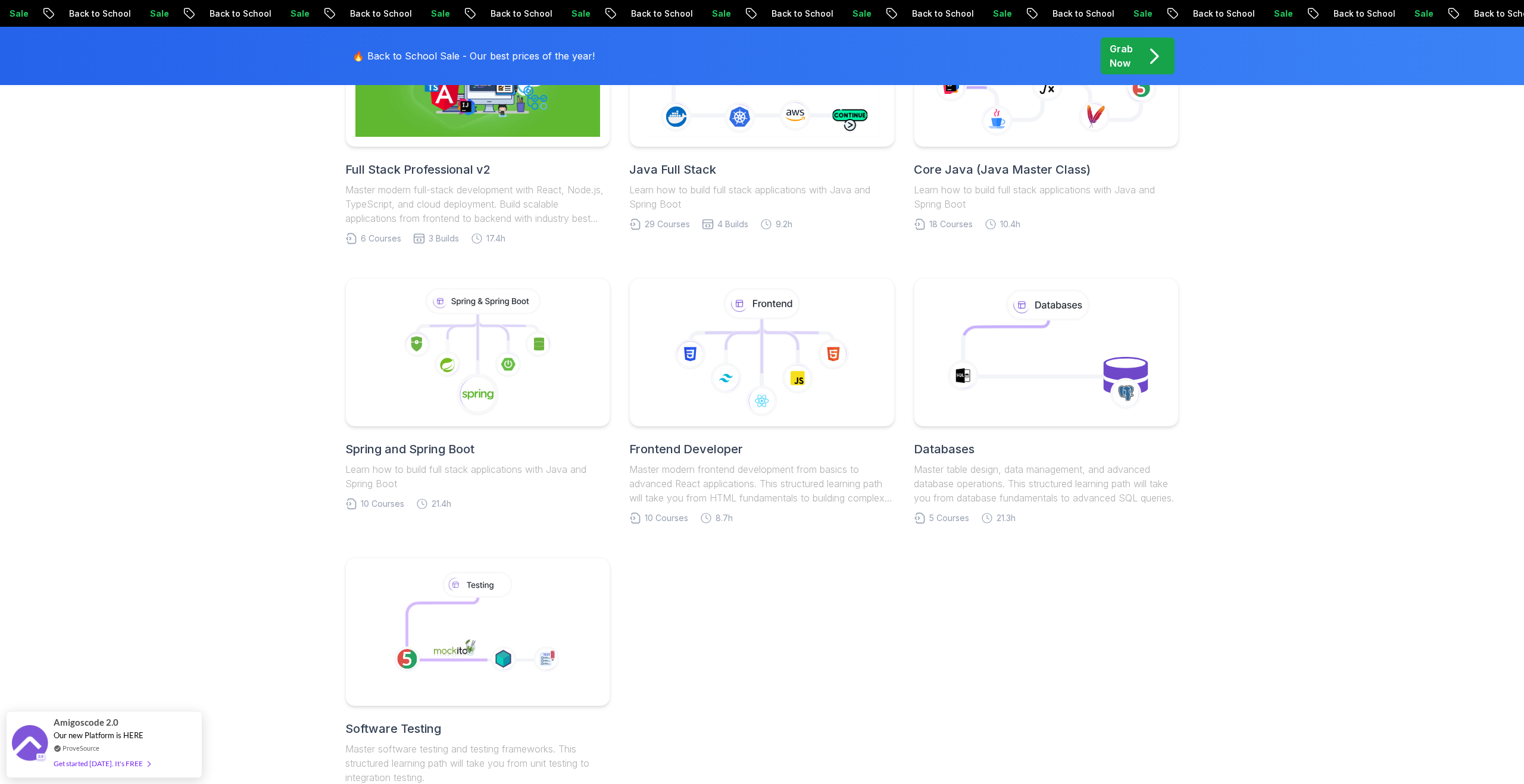
scroll to position [413, 0]
click at [1017, 421] on div at bounding box center [1046, 351] width 278 height 156
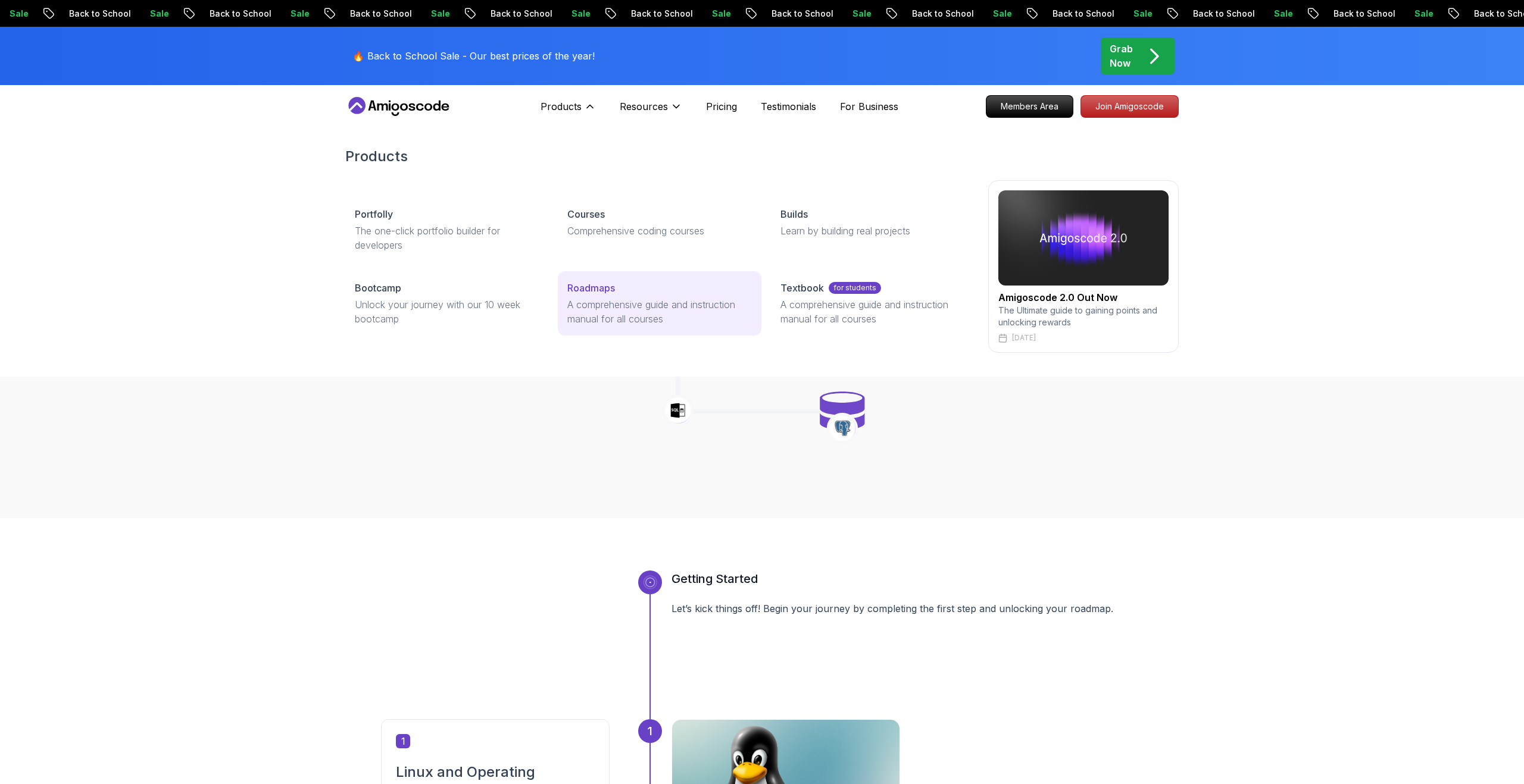
click at [665, 302] on p "A comprehensive guide and instruction manual for all courses" at bounding box center [659, 311] width 184 height 28
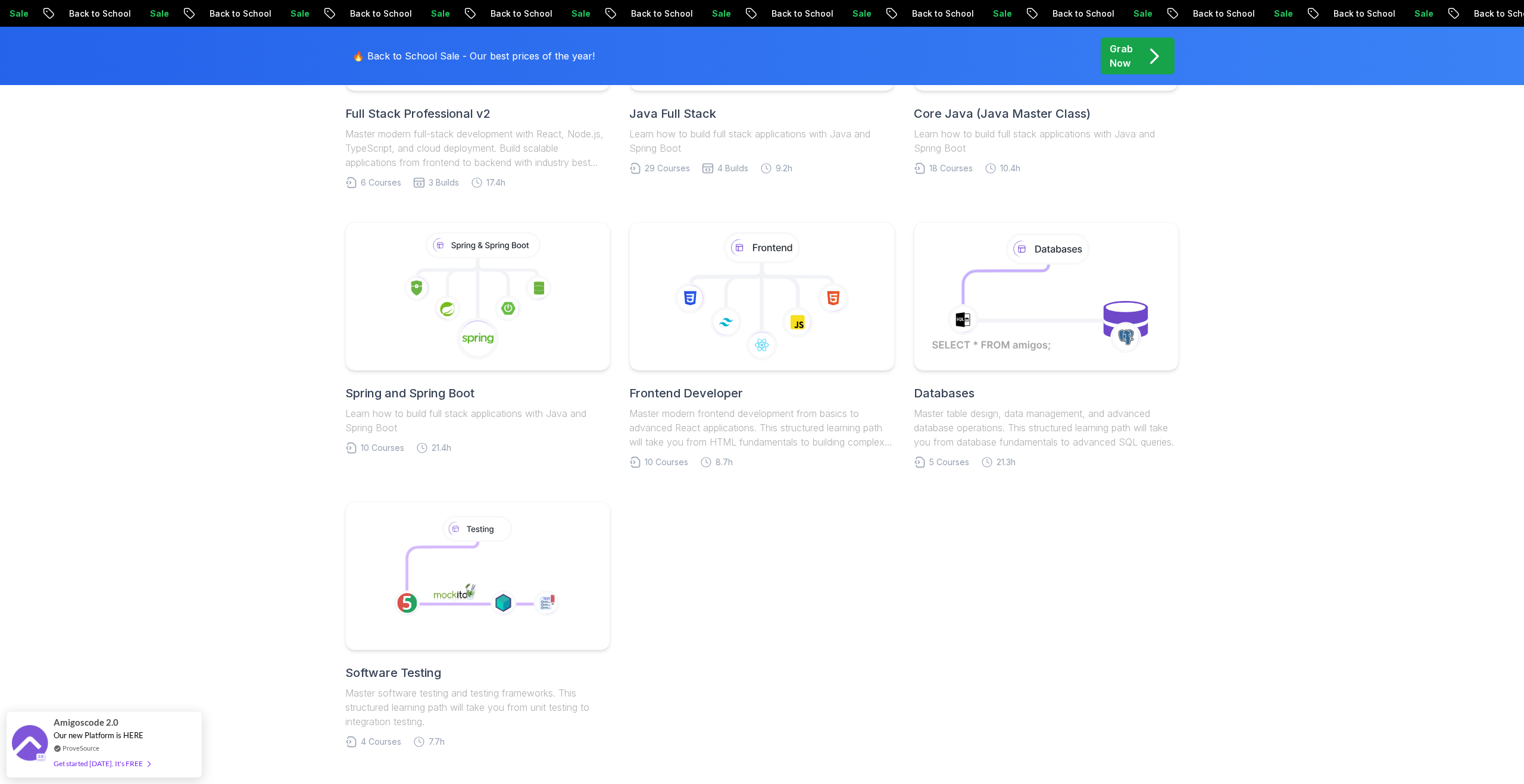
scroll to position [360, 0]
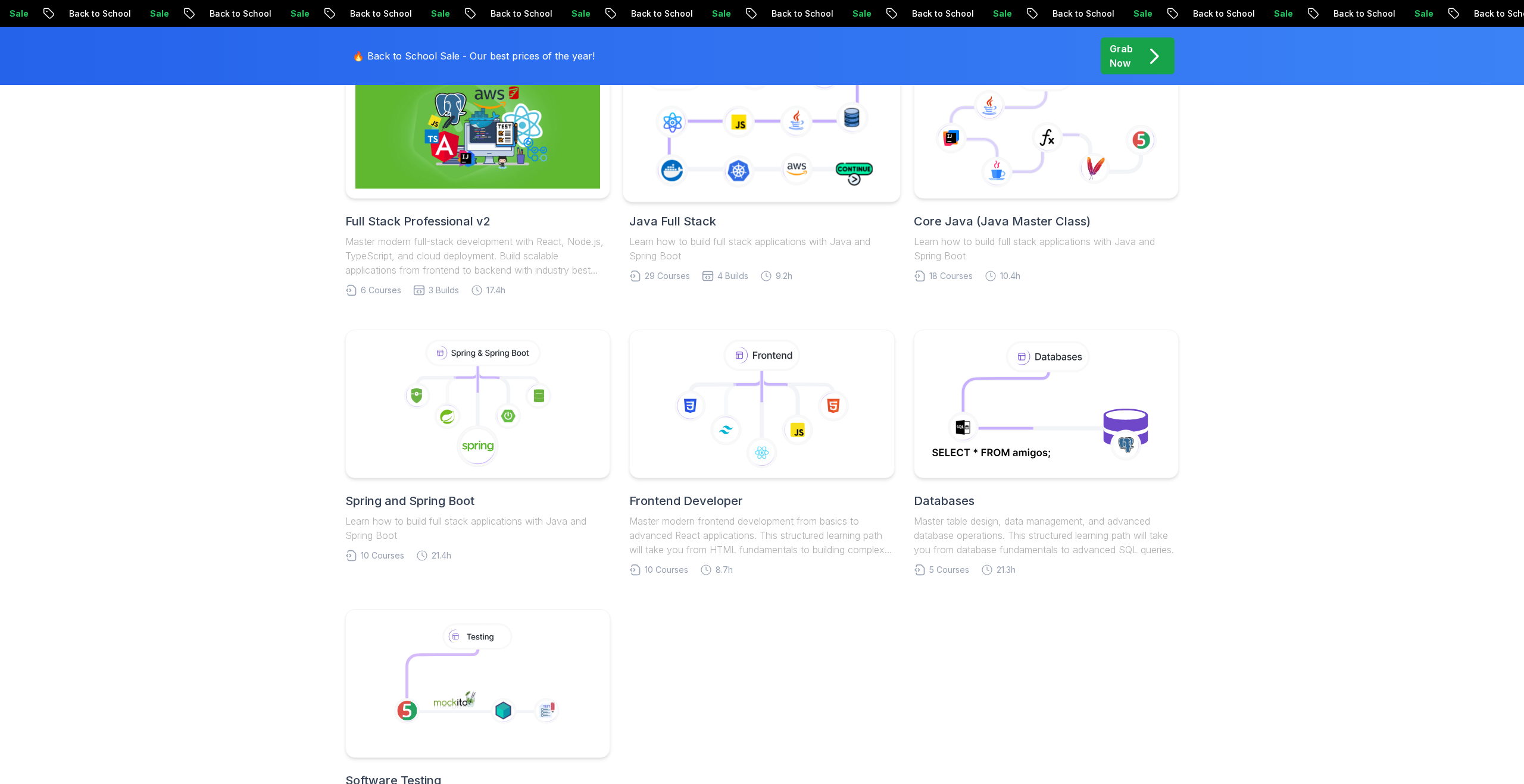
click at [693, 164] on icon at bounding box center [761, 124] width 252 height 140
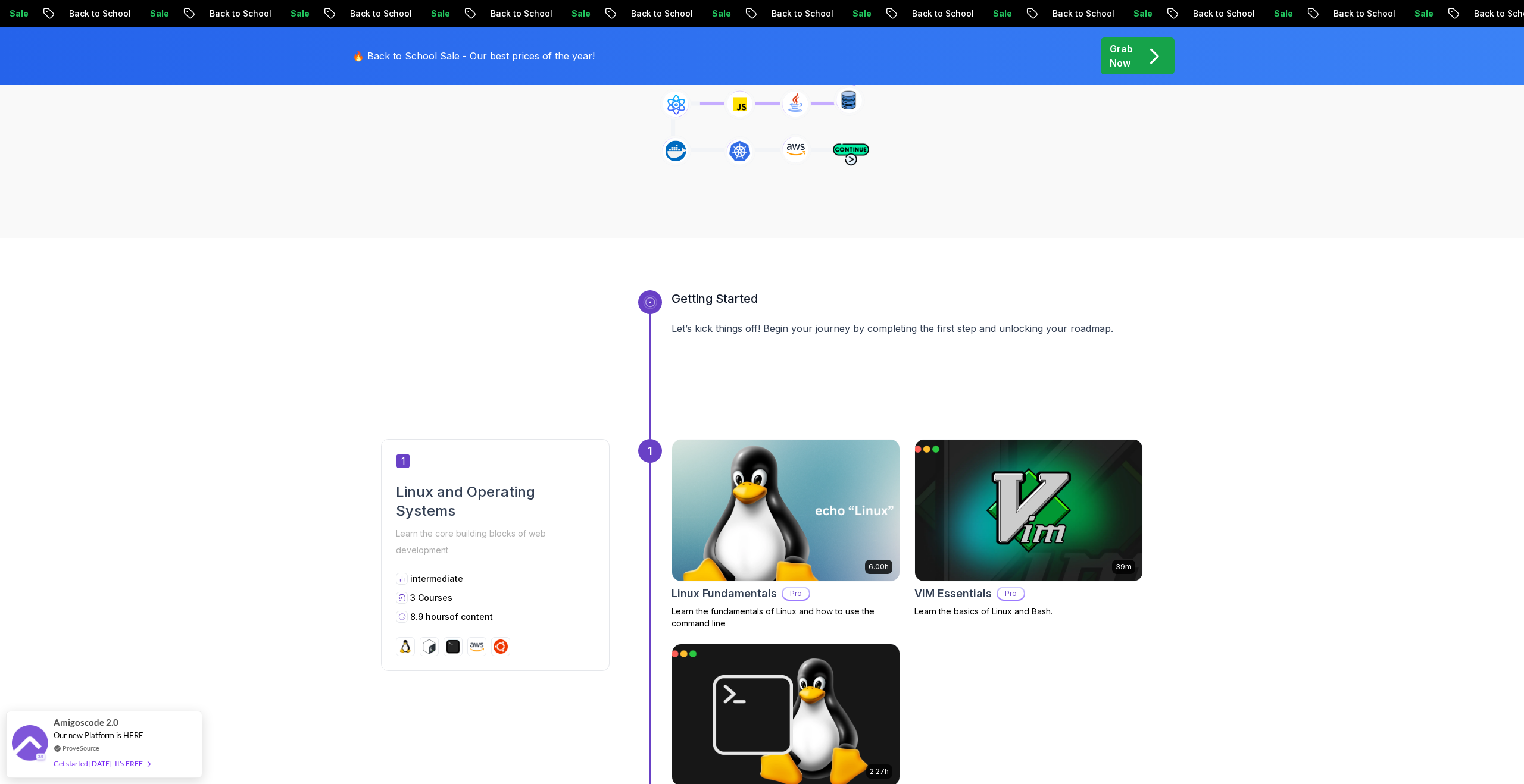
scroll to position [485, 0]
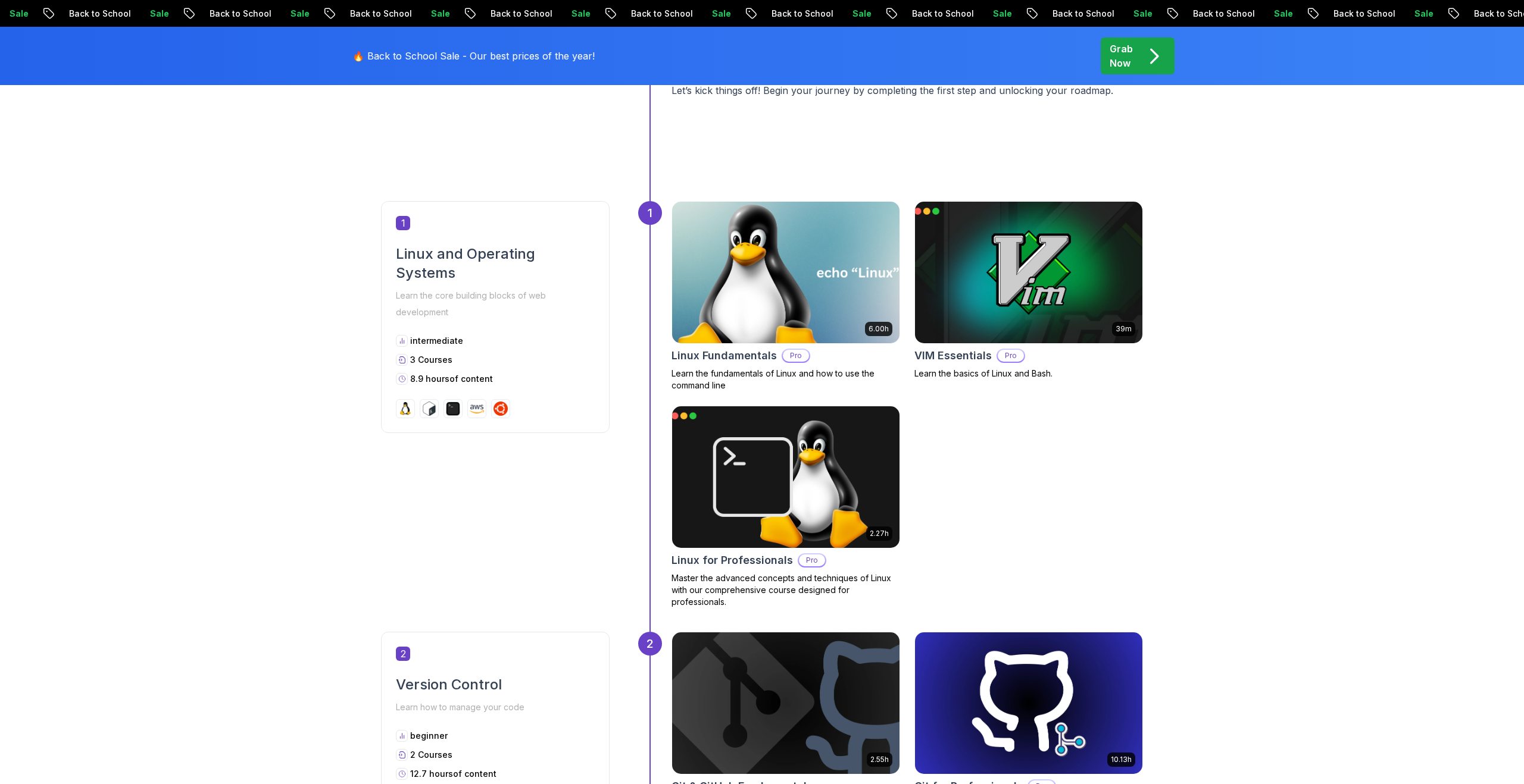
click at [786, 284] on img at bounding box center [785, 272] width 239 height 148
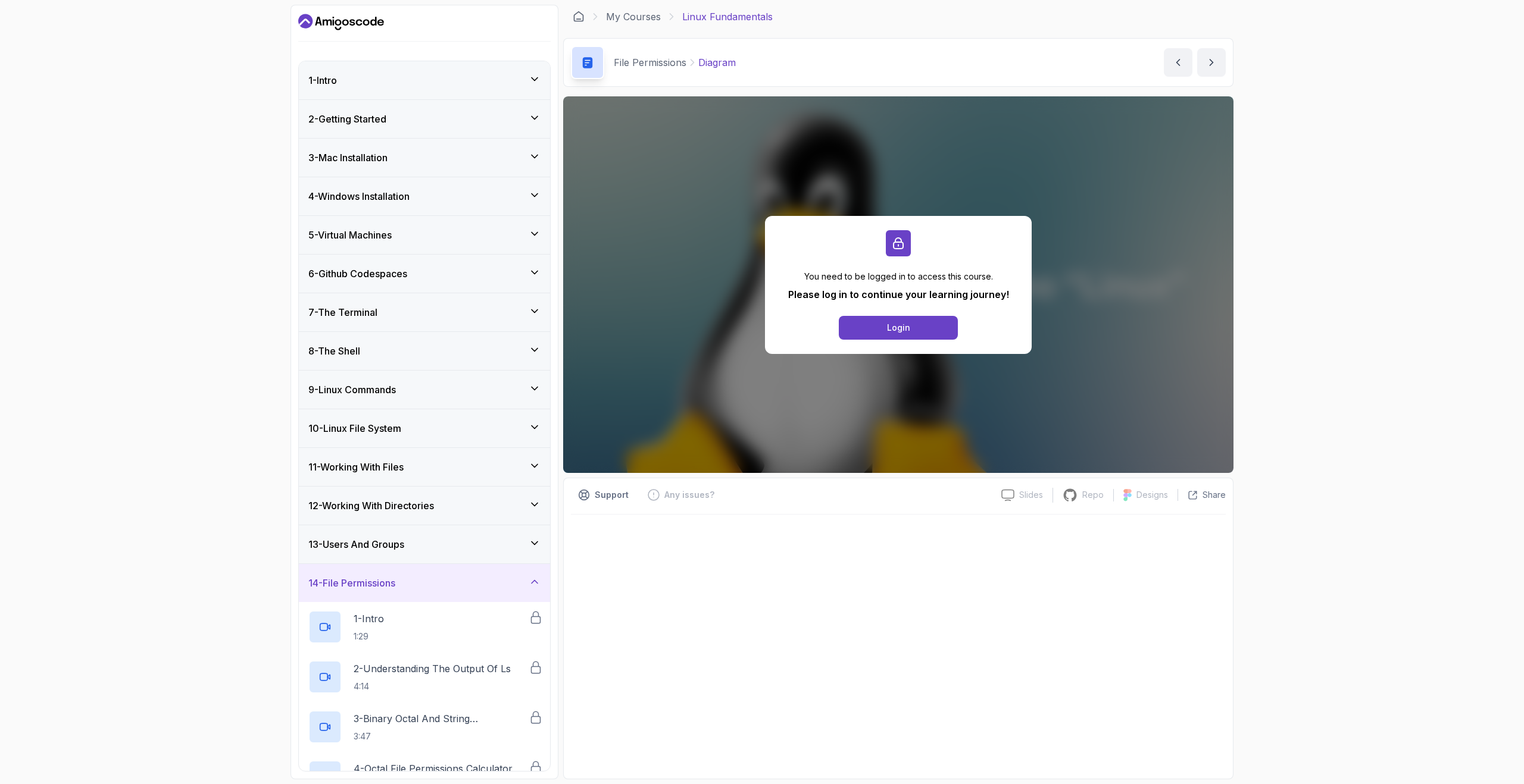
scroll to position [427, 0]
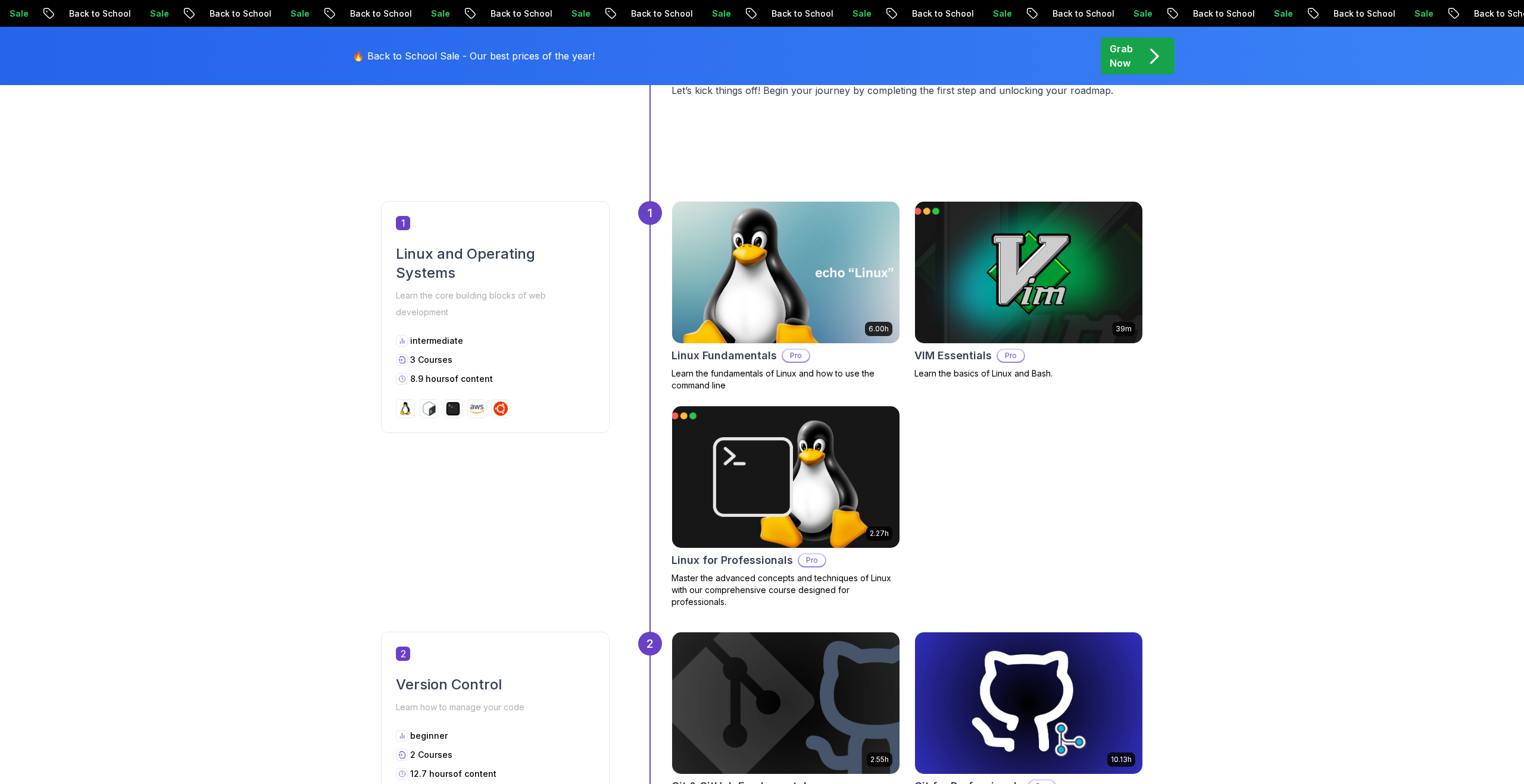
scroll to position [485, 0]
click at [966, 241] on img at bounding box center [1028, 272] width 239 height 148
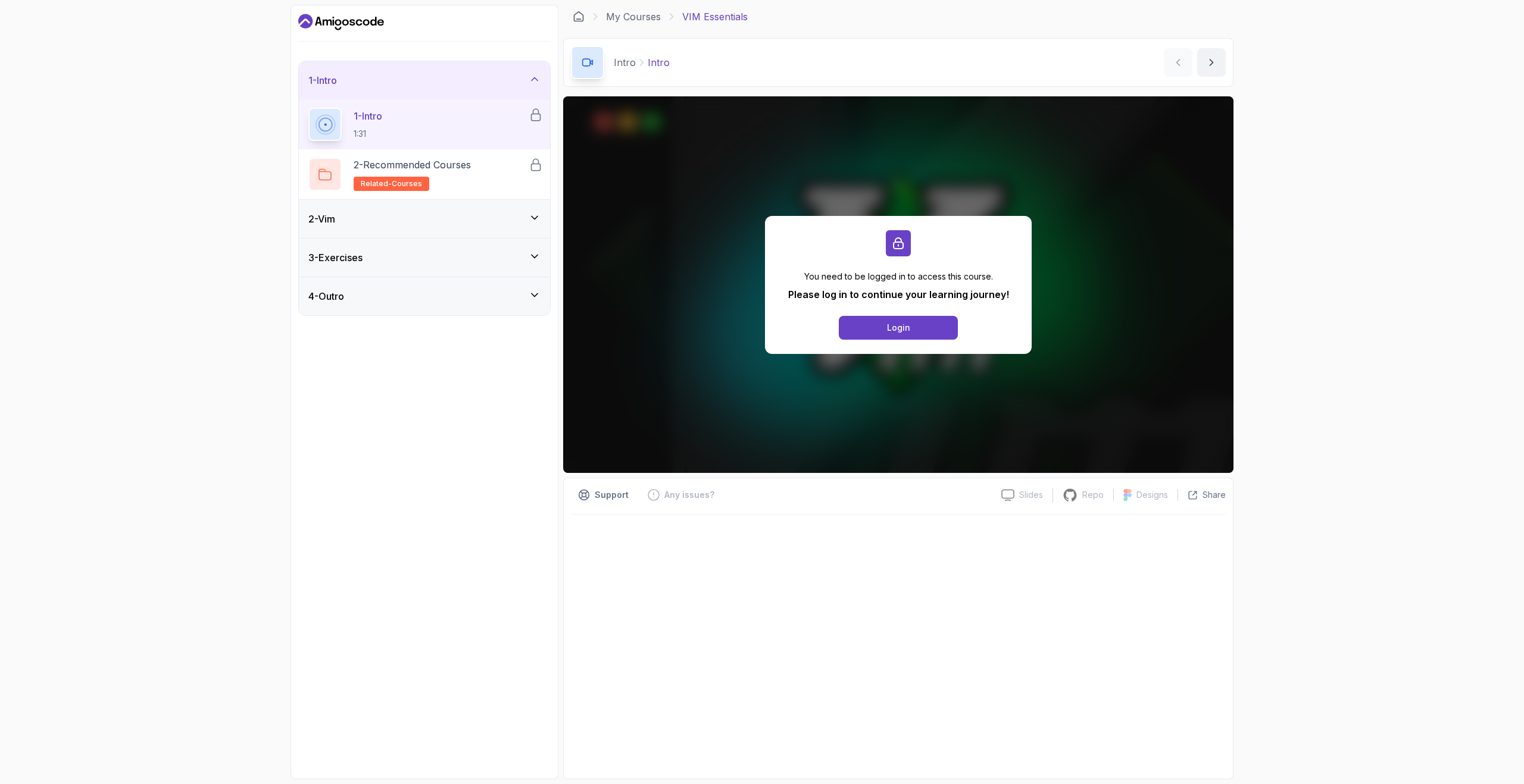
click at [530, 217] on icon at bounding box center [534, 218] width 12 height 12
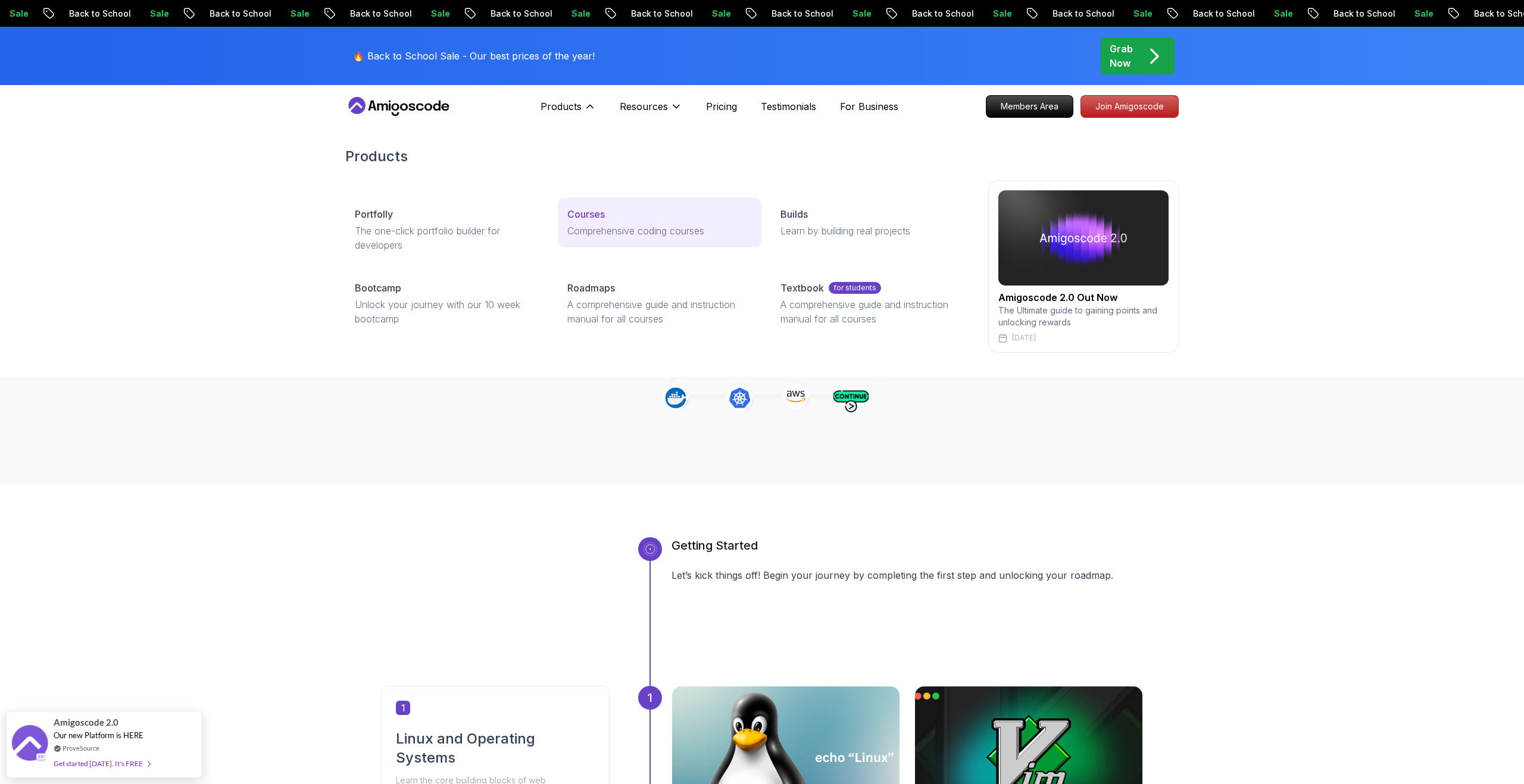
click at [680, 235] on p "Comprehensive coding courses" at bounding box center [659, 231] width 184 height 14
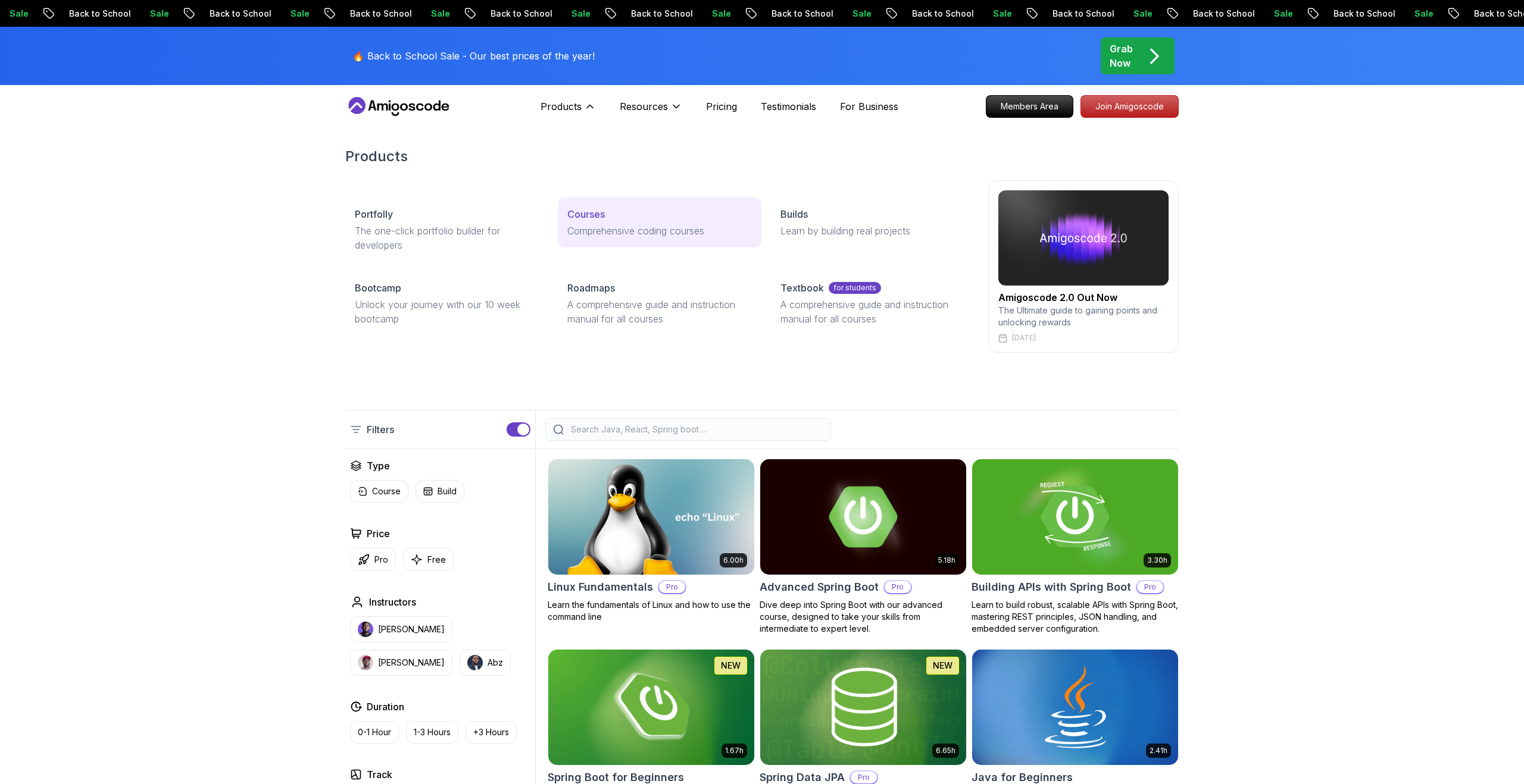
click at [574, 231] on p "Comprehensive coding courses" at bounding box center [659, 231] width 184 height 14
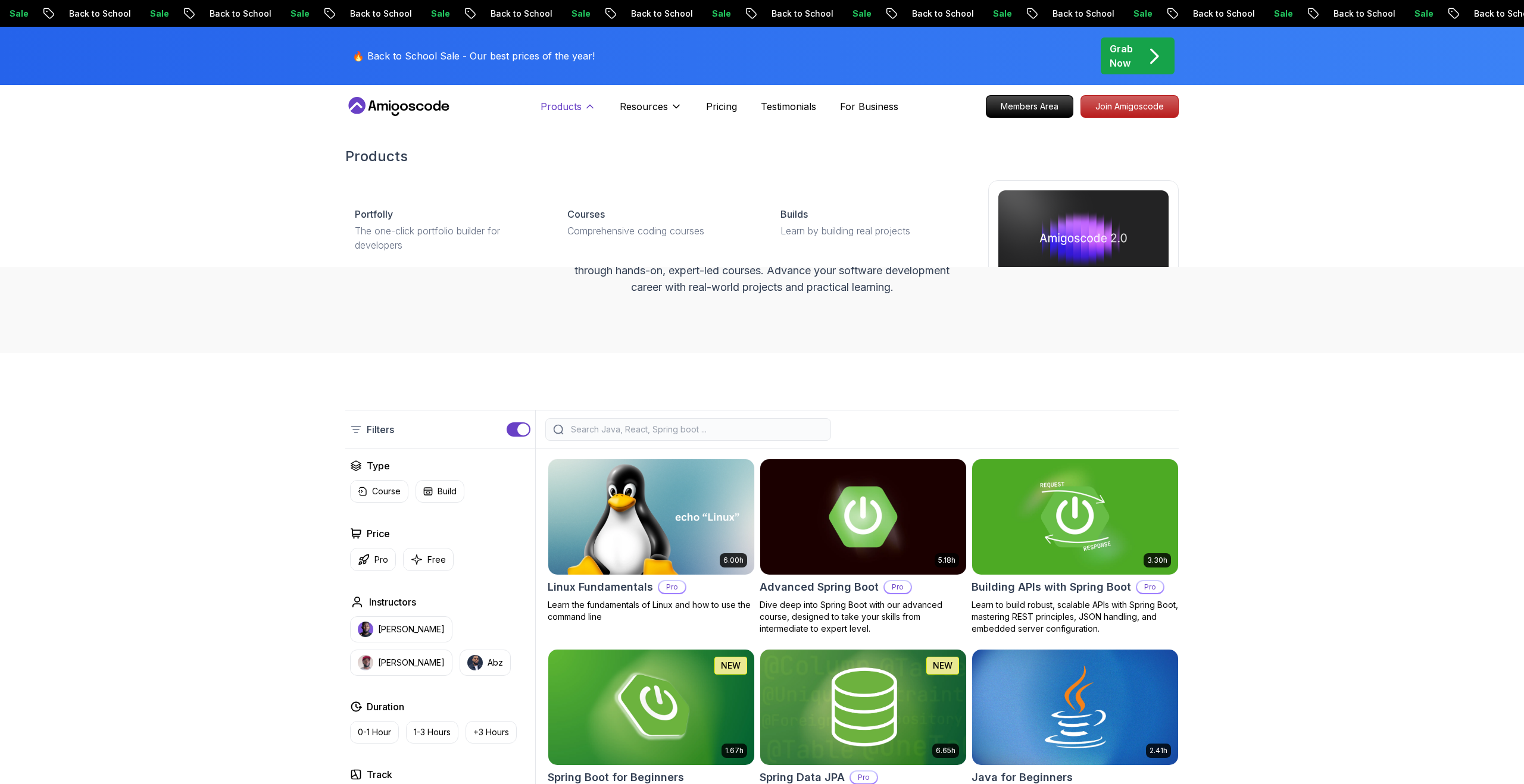
click at [567, 104] on p "Products" at bounding box center [561, 107] width 41 height 14
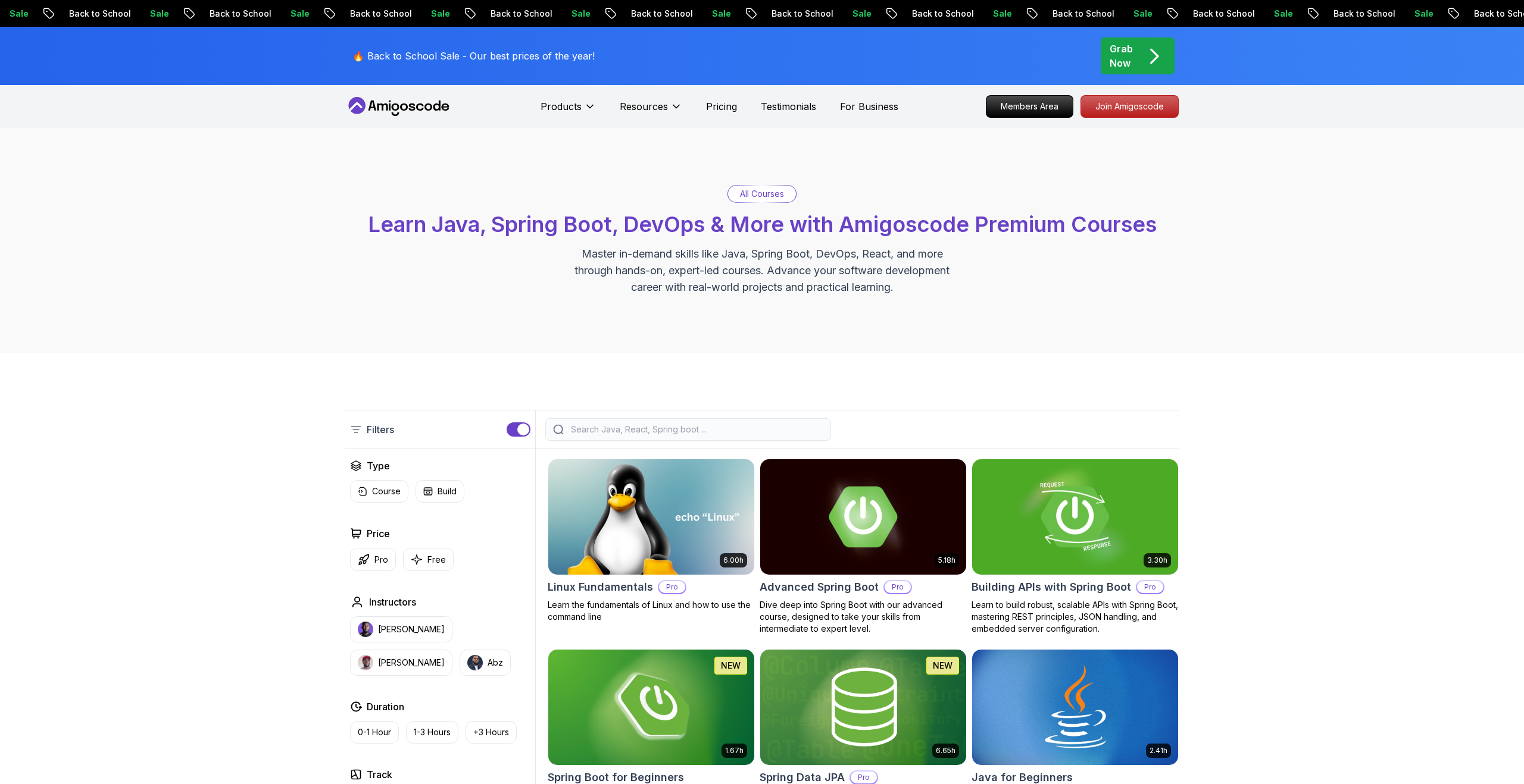
click at [583, 92] on nav "Products Products Portfolly The one-click portfolio builder for developers Cour…" at bounding box center [762, 106] width 833 height 43
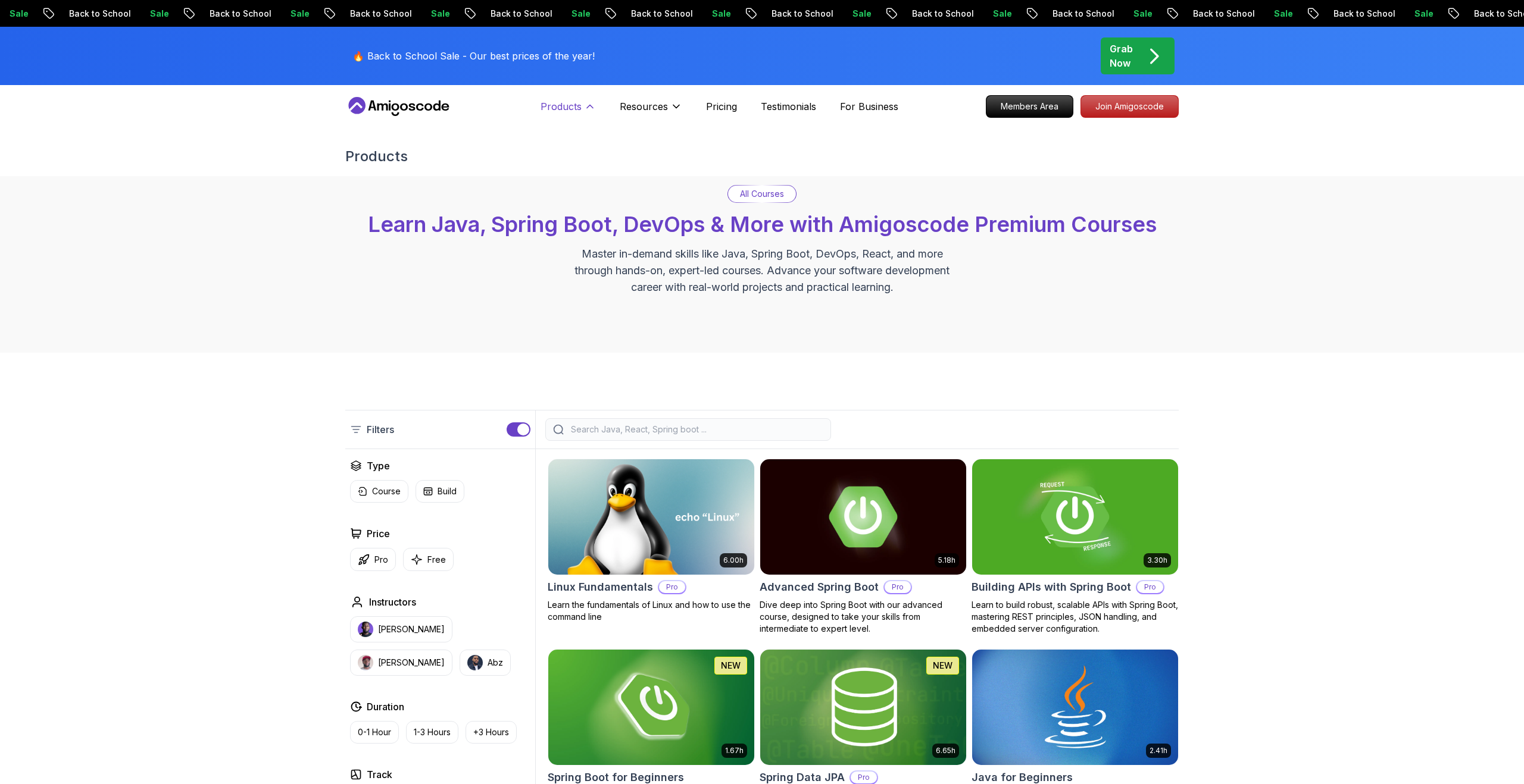
click at [584, 105] on icon at bounding box center [590, 107] width 12 height 12
click at [581, 109] on button "Products" at bounding box center [568, 111] width 56 height 24
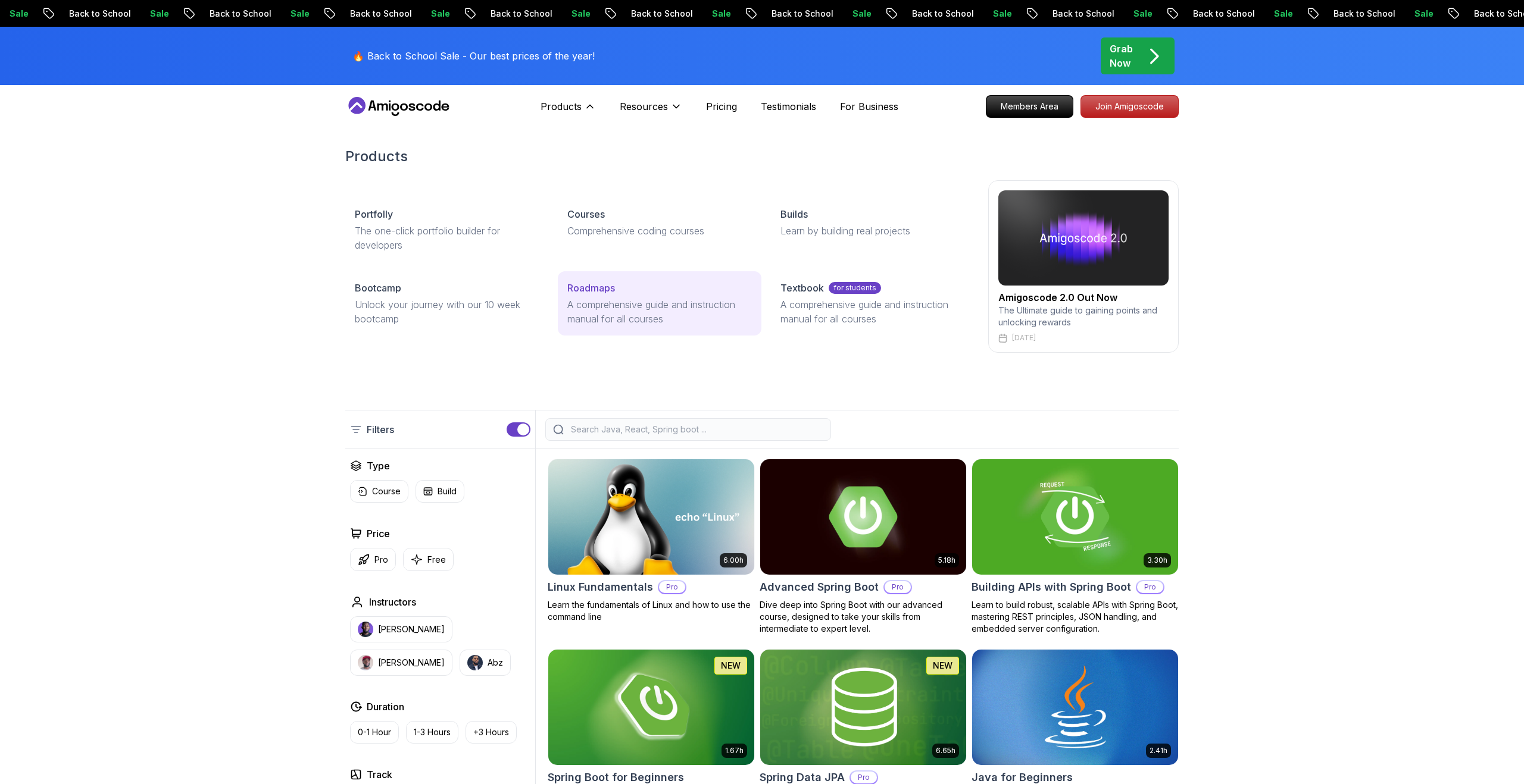
click at [610, 291] on p "Roadmaps" at bounding box center [591, 288] width 48 height 14
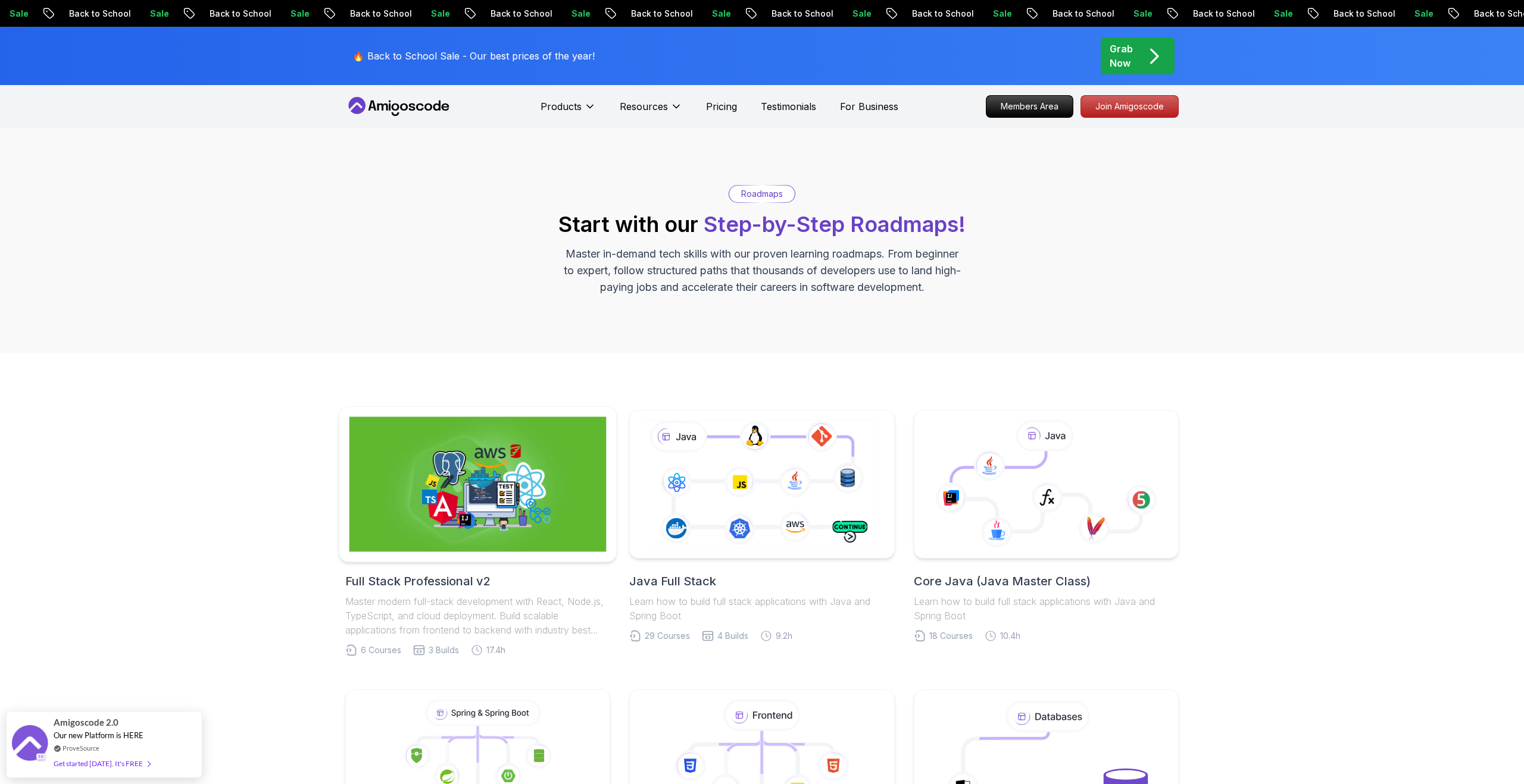
click at [575, 453] on img at bounding box center [478, 485] width 257 height 135
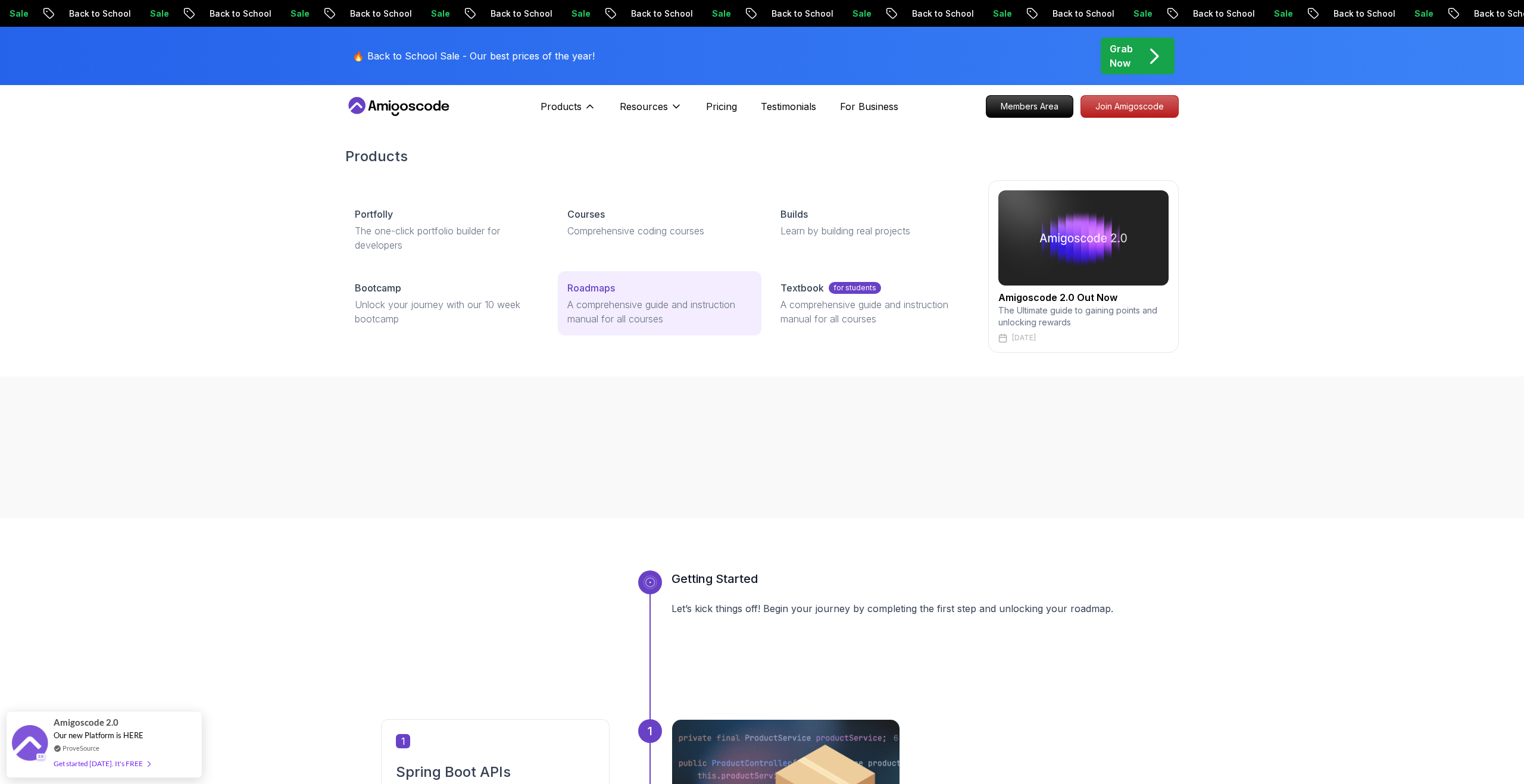
click at [611, 302] on p "A comprehensive guide and instruction manual for all courses" at bounding box center [659, 311] width 184 height 28
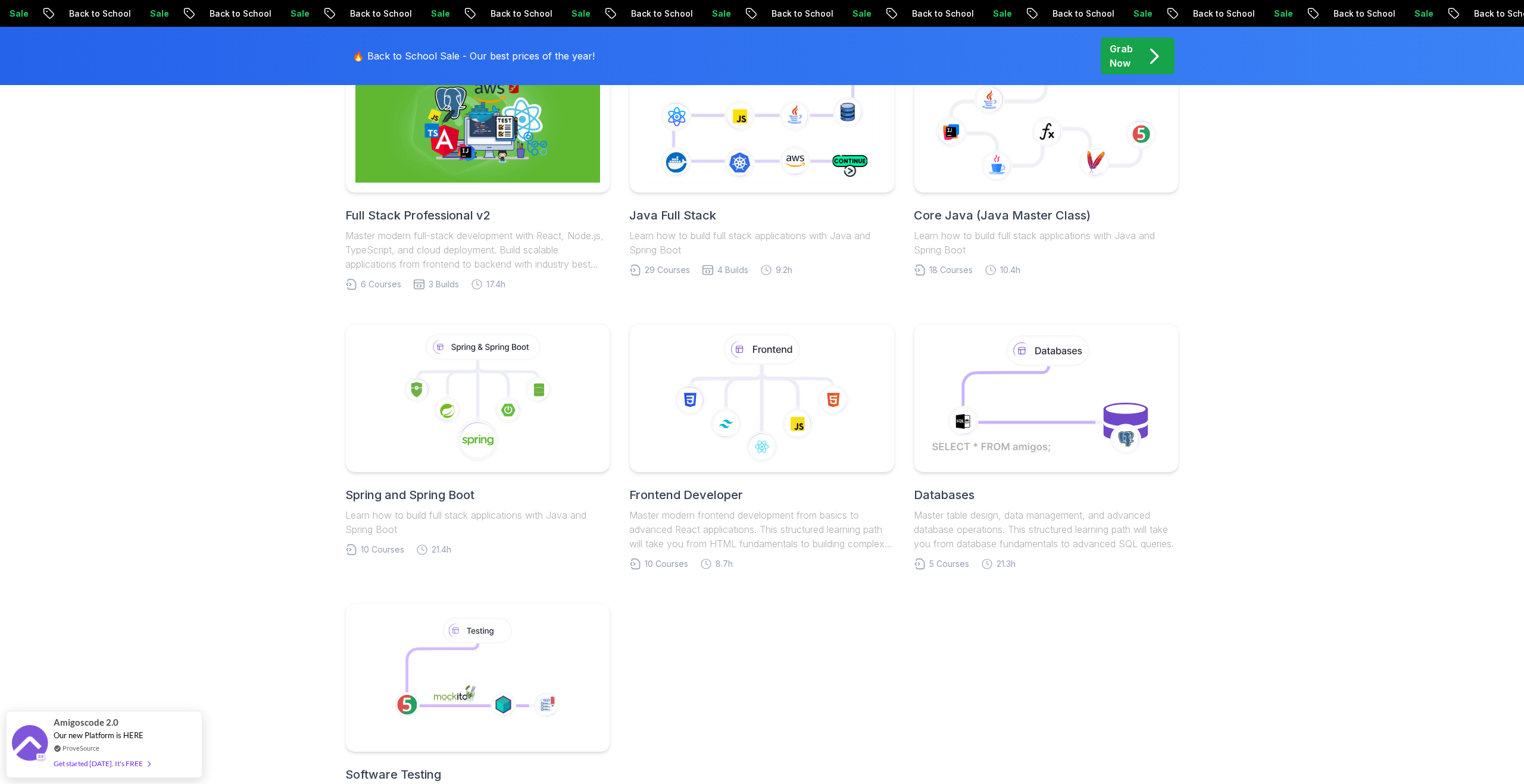
scroll to position [570, 0]
